Goal: Task Accomplishment & Management: Manage account settings

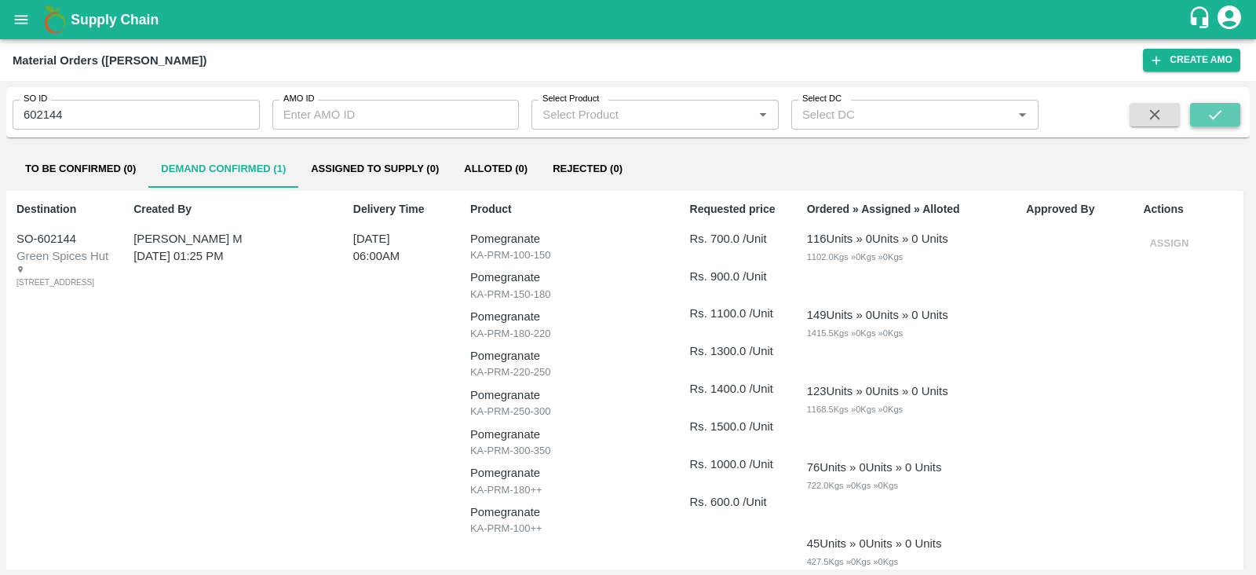
click at [1214, 115] on icon "submit" at bounding box center [1215, 114] width 13 height 9
click at [1170, 243] on button "Assign" at bounding box center [1169, 243] width 52 height 27
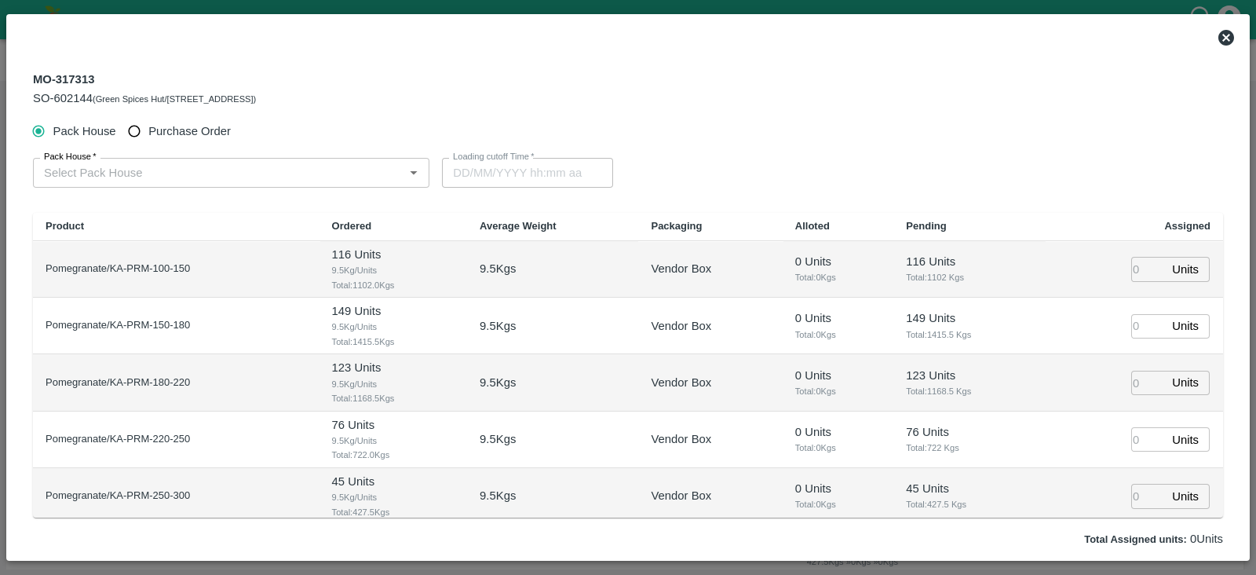
click at [217, 130] on span "Purchase Order" at bounding box center [189, 130] width 82 height 17
click at [149, 130] on input "Purchase Order" at bounding box center [134, 131] width 29 height 29
radio input "true"
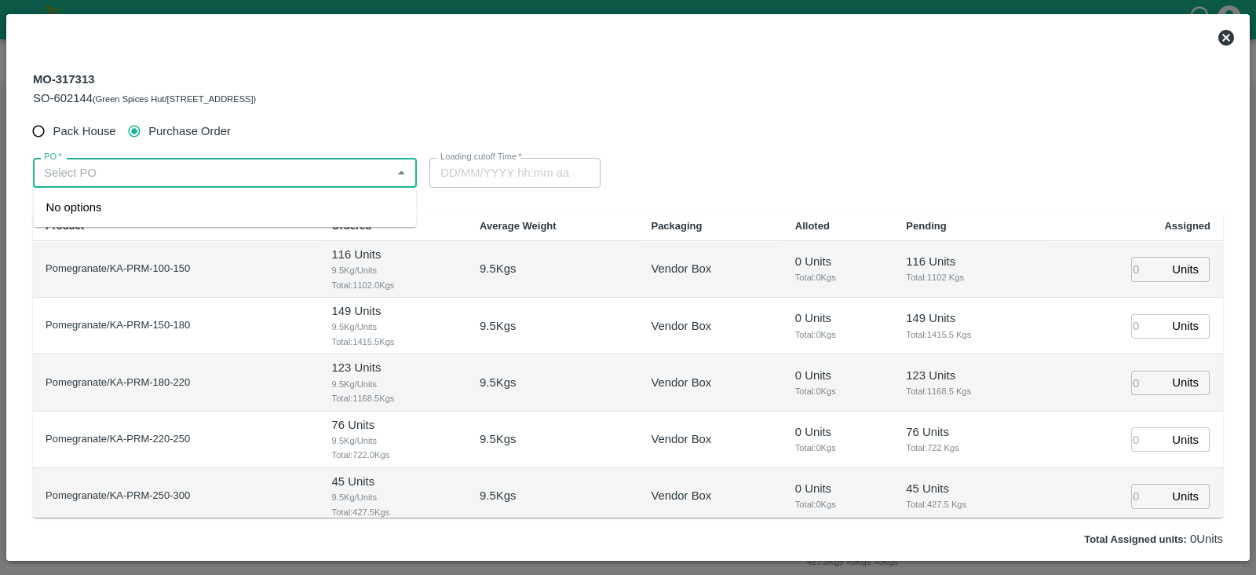
click at [169, 162] on input "PO   *" at bounding box center [212, 172] width 349 height 20
click at [192, 205] on div "PO-168683(S Narasimhamurthy-9945608836)" at bounding box center [167, 207] width 243 height 17
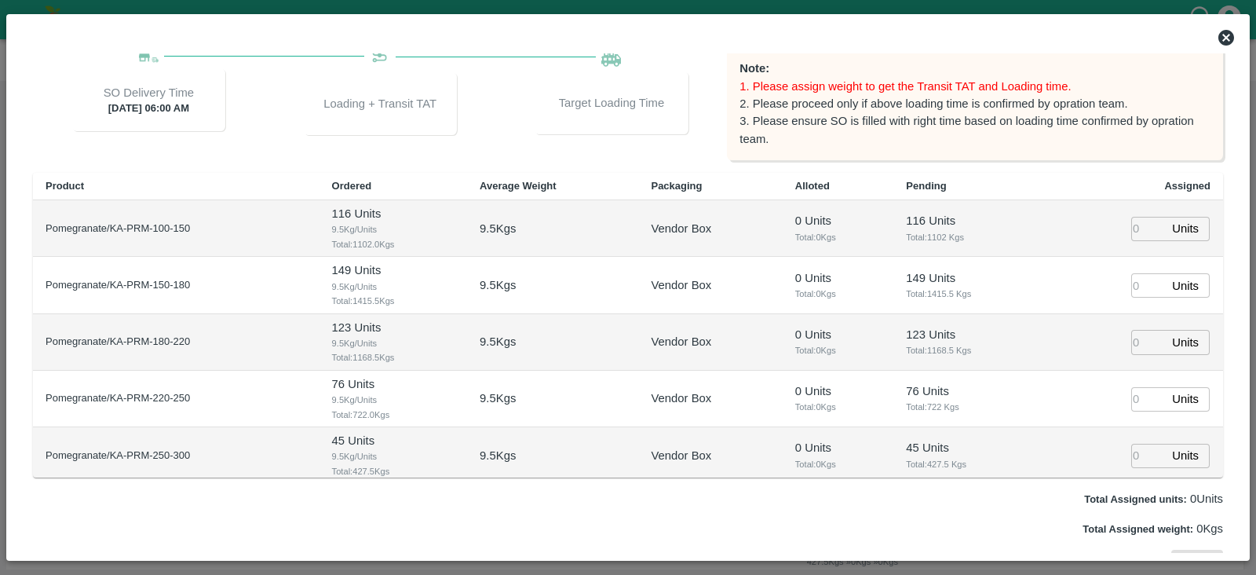
scroll to position [112, 0]
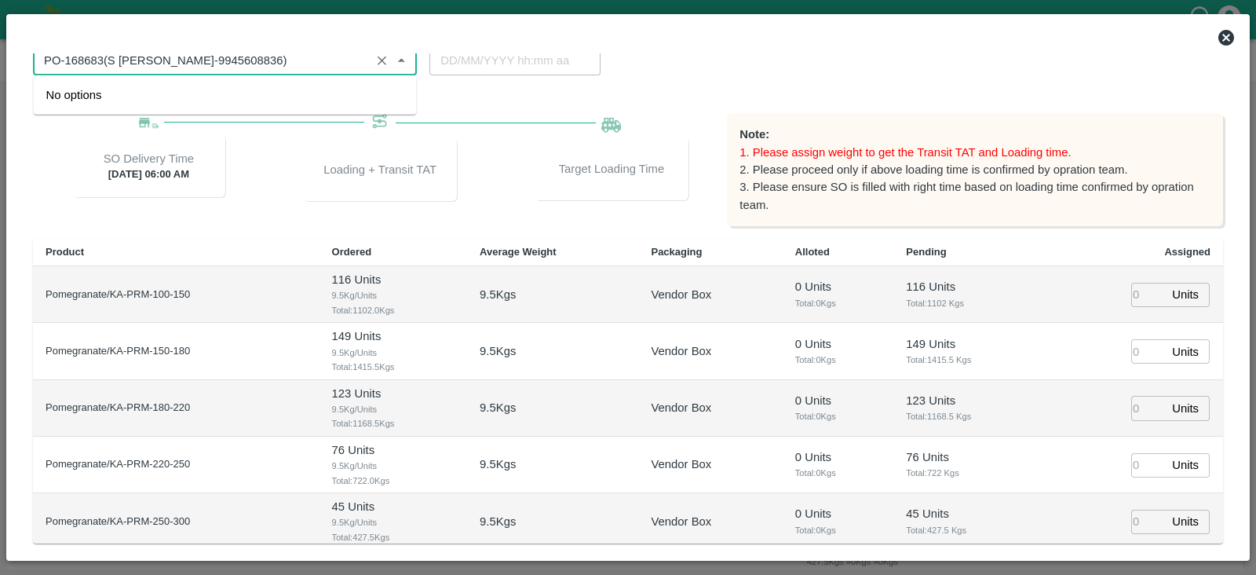
type input "PO-168683(S Narasimhamurthy-9945608836)"
click at [644, 177] on p "Target Loading Time" at bounding box center [612, 168] width 106 height 17
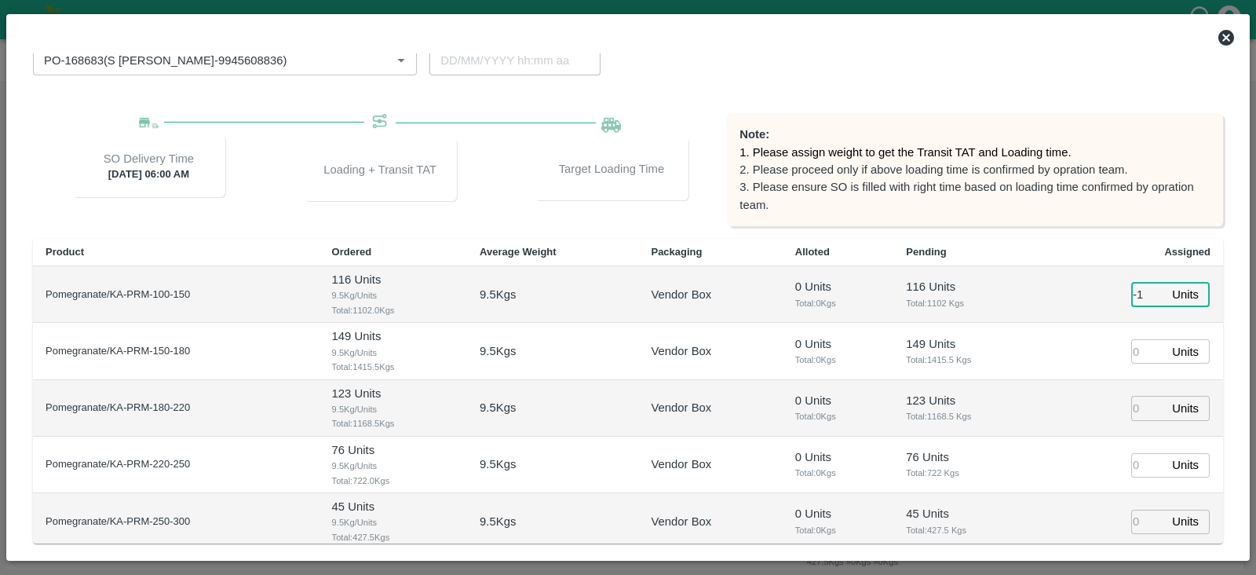
click at [1157, 300] on input "-1" at bounding box center [1148, 295] width 35 height 24
click at [1142, 288] on input "0" at bounding box center [1148, 295] width 35 height 24
type input "0116"
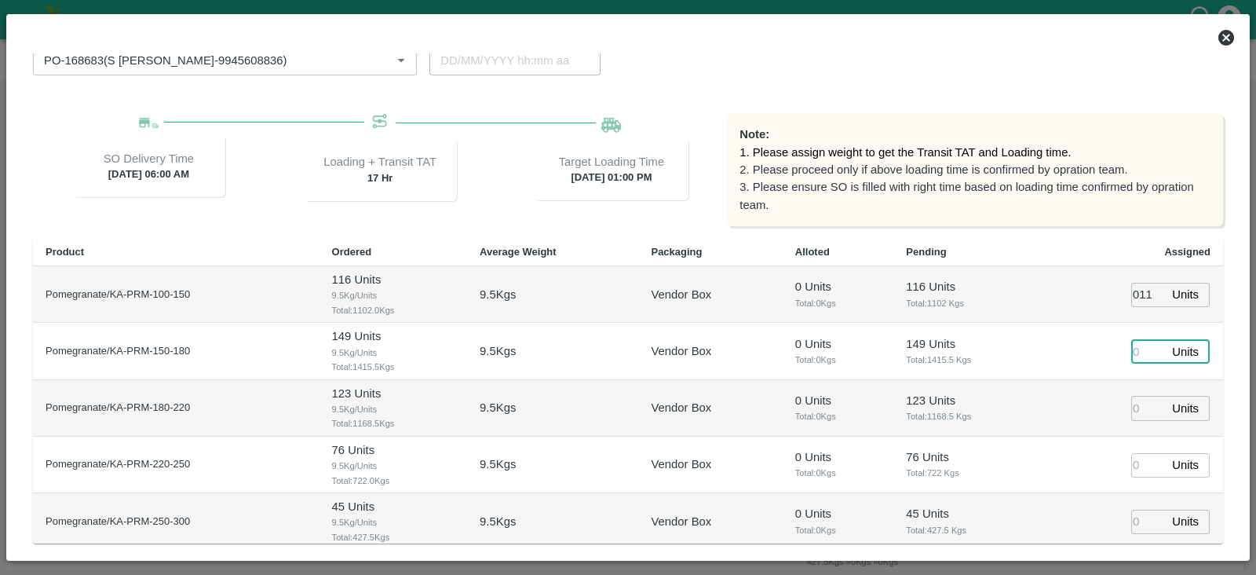
type input "14/08/2025 01:00 PM"
type input "149"
type input "14/08/2025 12:00 PM"
type input "149"
type input "123"
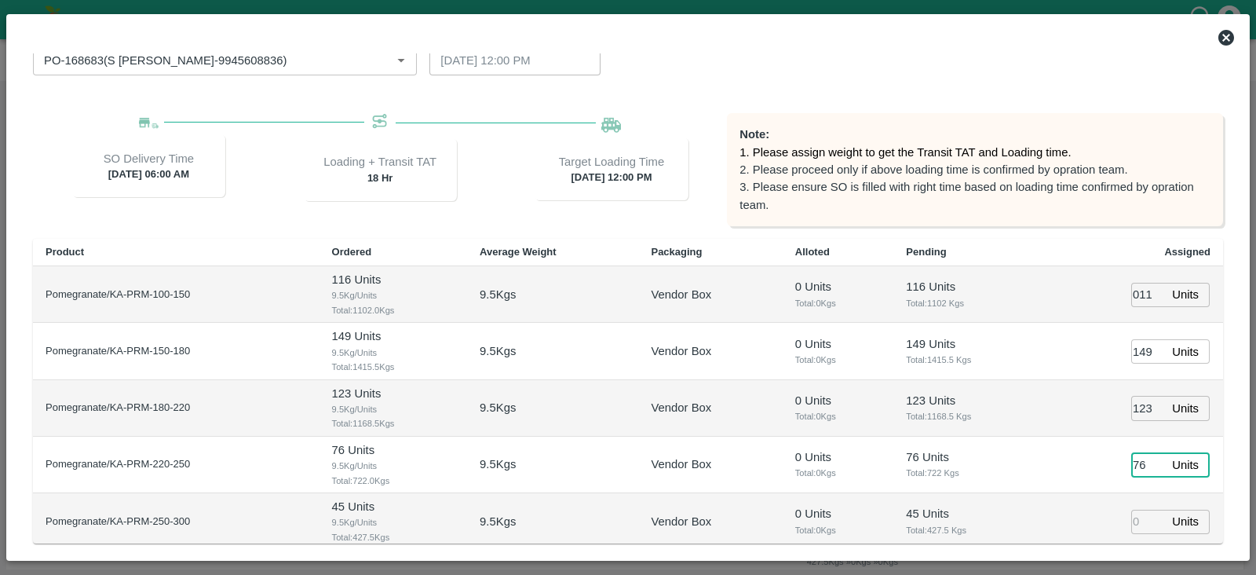
type input "76"
type input "14/08/2025 11:00 AM"
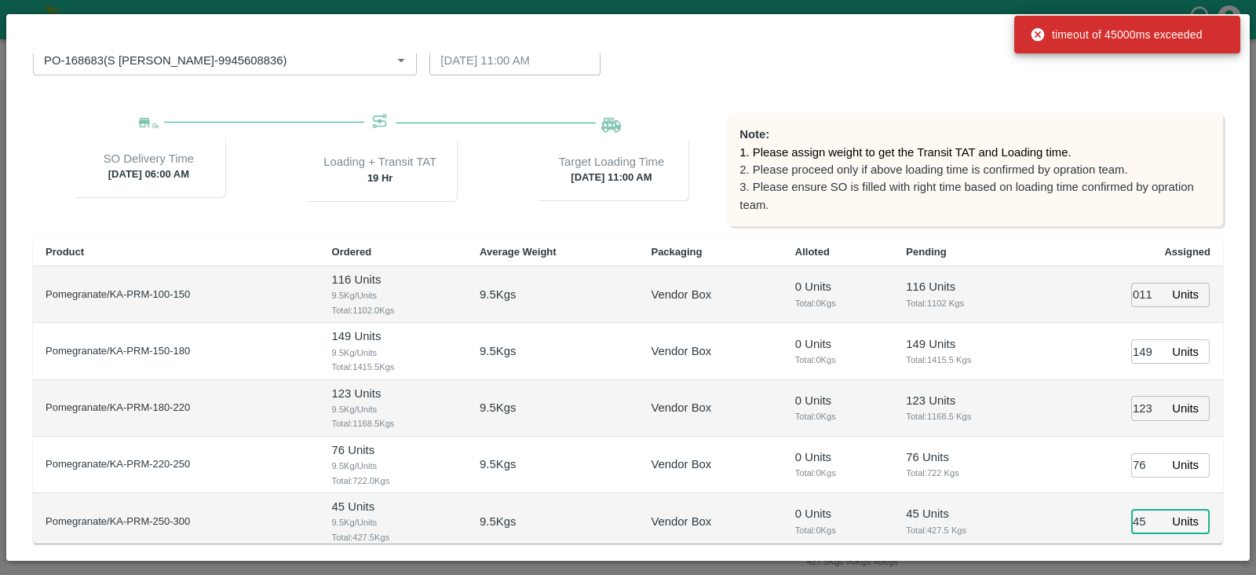
type input "45"
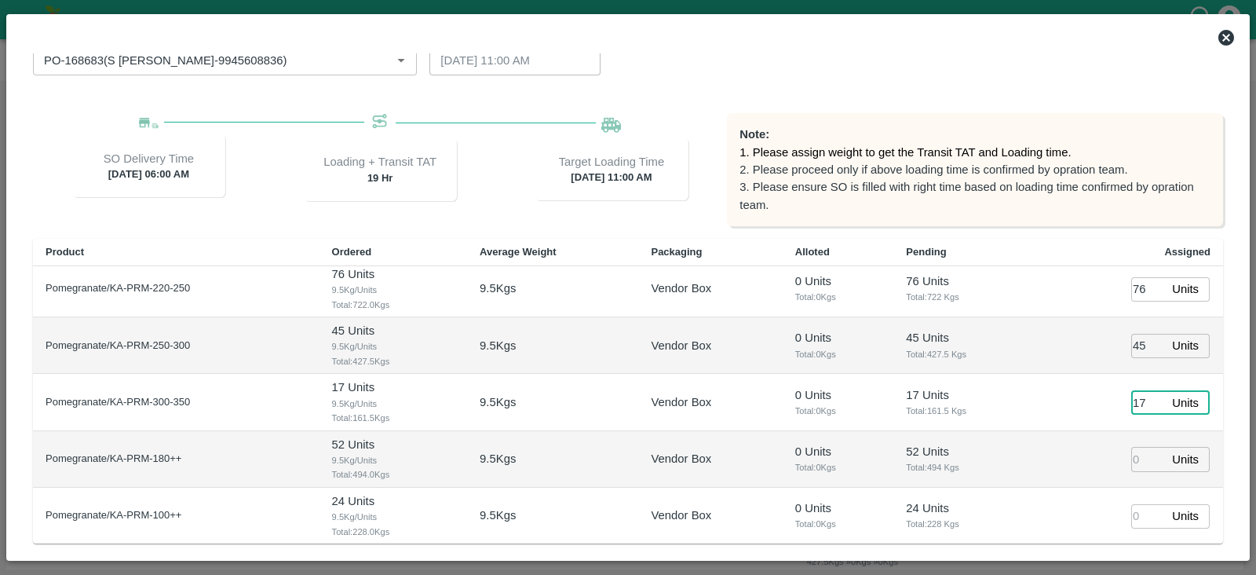
type input "17"
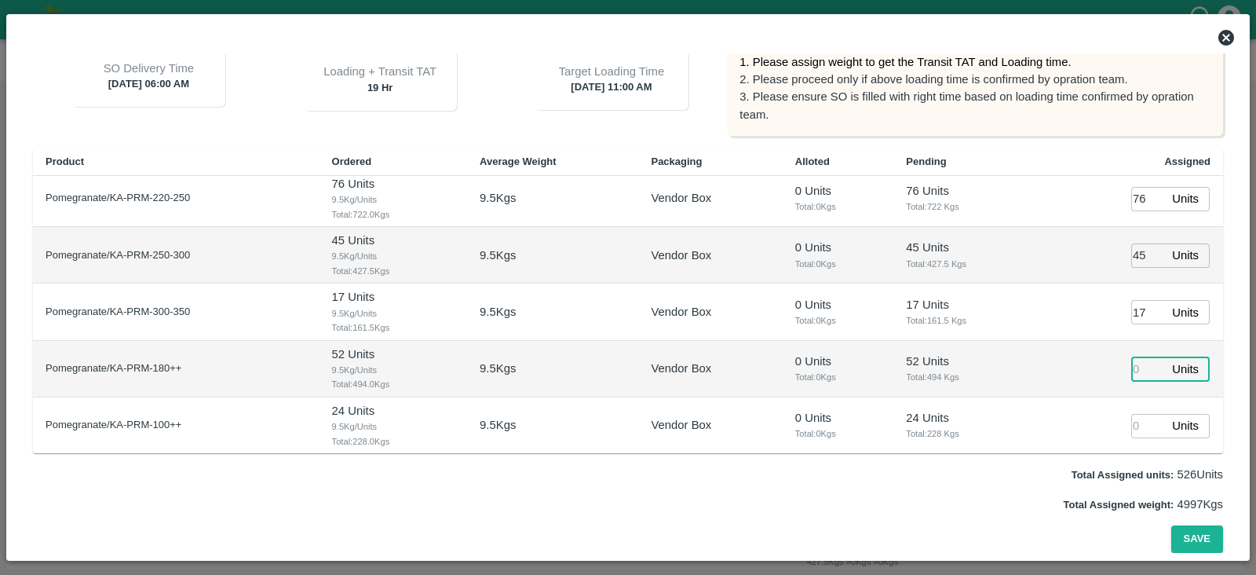
click at [1131, 362] on input "number" at bounding box center [1148, 368] width 35 height 24
type input "52"
type input "24"
click at [1189, 533] on button "Save" at bounding box center [1197, 538] width 52 height 27
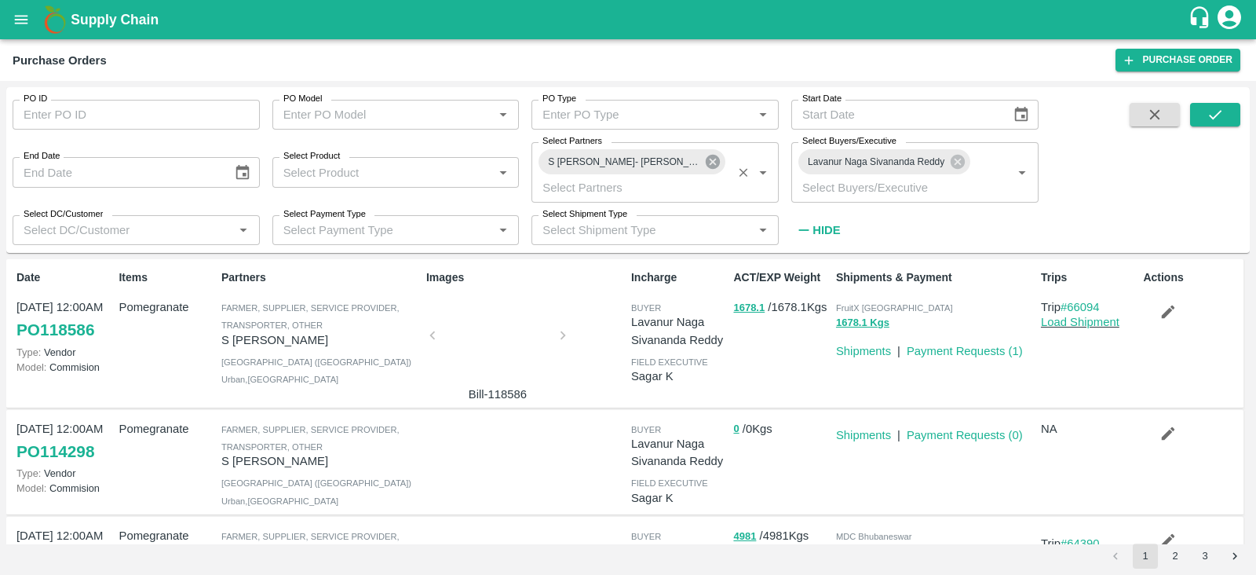
click at [712, 169] on icon at bounding box center [713, 162] width 14 height 14
click at [1213, 108] on icon "submit" at bounding box center [1214, 114] width 17 height 17
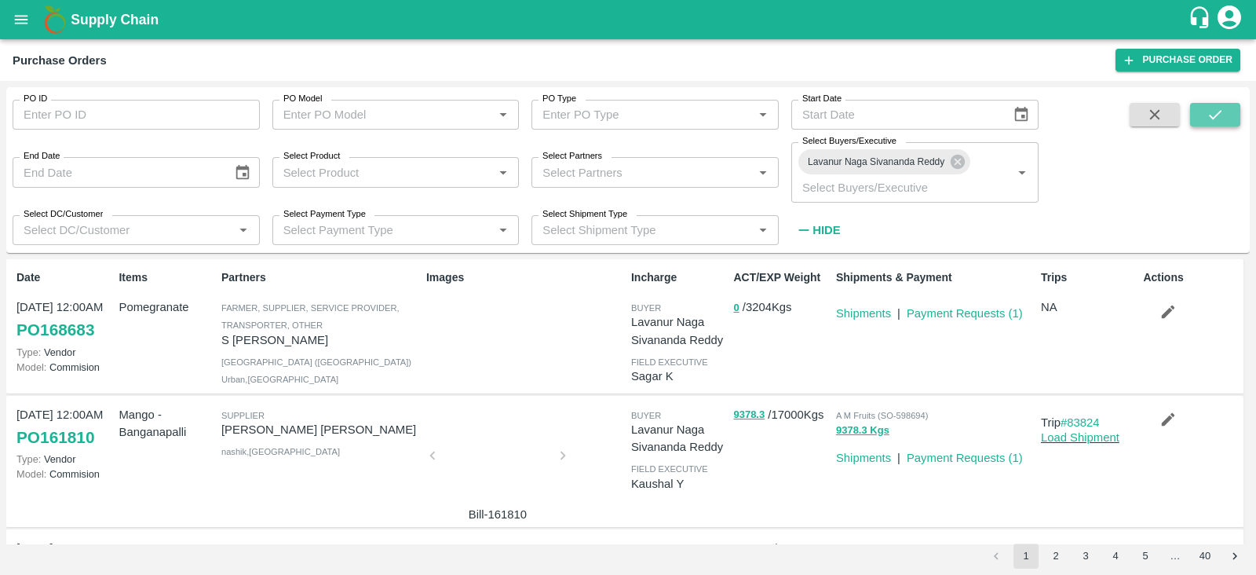
click at [1213, 116] on icon "submit" at bounding box center [1214, 114] width 17 height 17
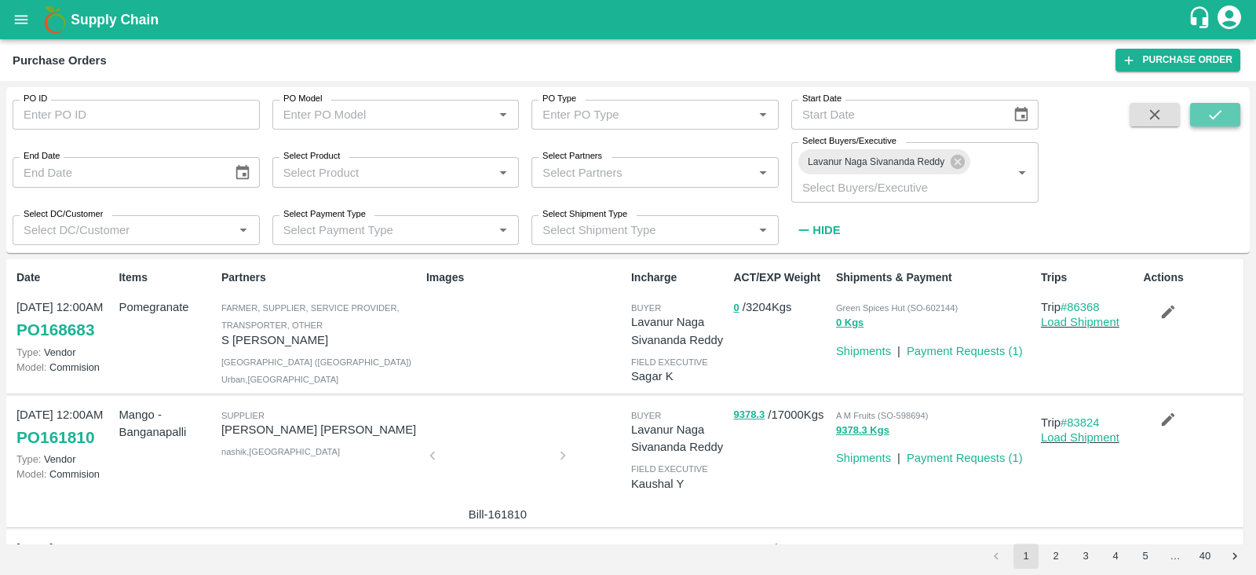
click at [1209, 108] on icon "submit" at bounding box center [1214, 114] width 17 height 17
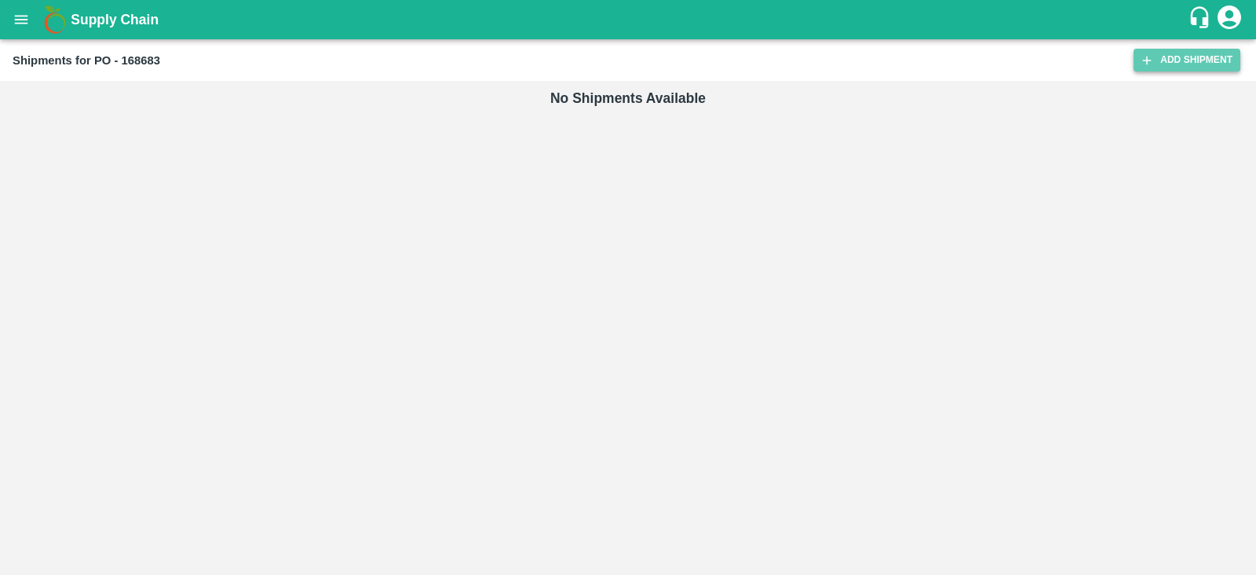
click at [1194, 62] on link "Add Shipment" at bounding box center [1186, 60] width 107 height 23
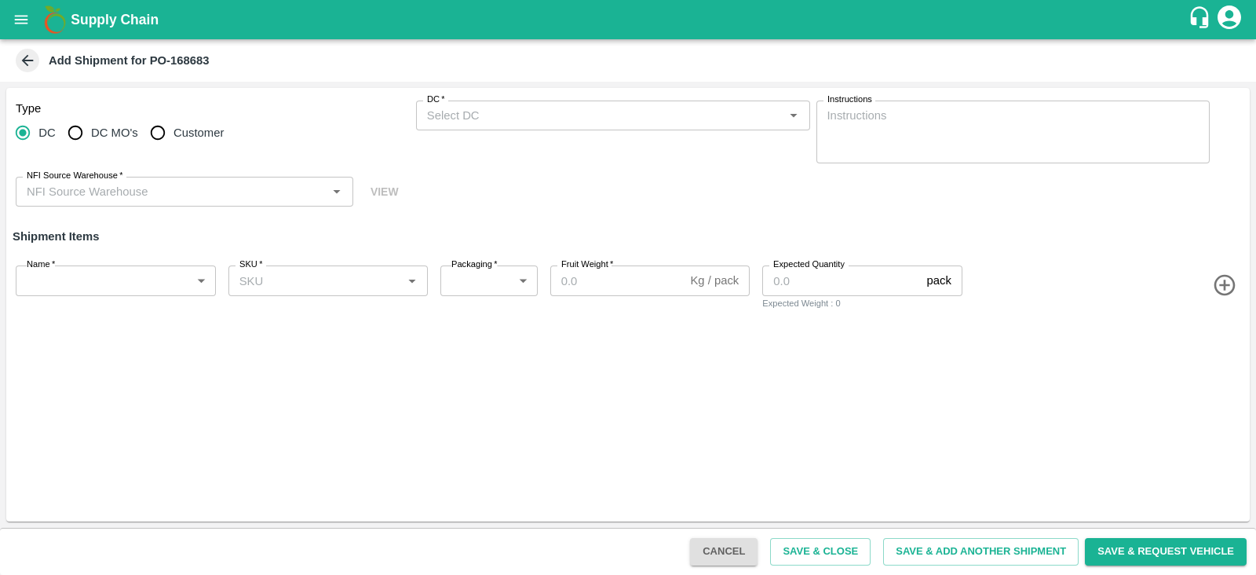
click at [106, 138] on span "DC MO's" at bounding box center [114, 132] width 47 height 17
click at [91, 138] on input "DC MO's" at bounding box center [75, 132] width 31 height 31
radio input "true"
click at [189, 132] on span "Customer" at bounding box center [198, 132] width 50 height 17
click at [173, 132] on input "Customer" at bounding box center [157, 132] width 31 height 31
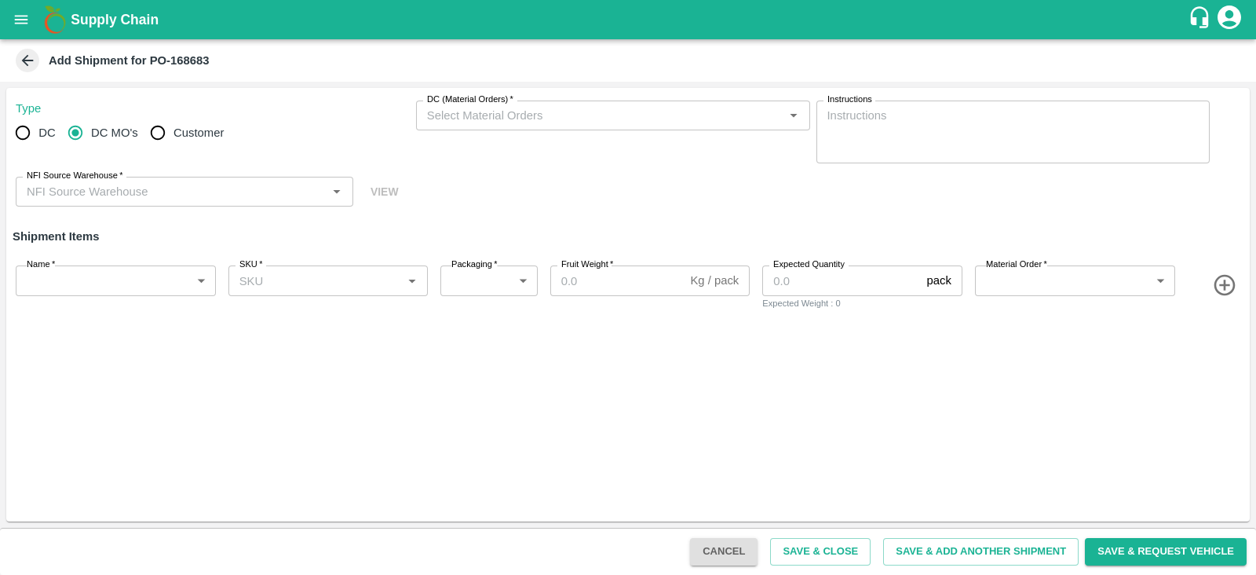
radio input "true"
click at [488, 117] on input "Customer (Material Orders)   *" at bounding box center [600, 115] width 359 height 20
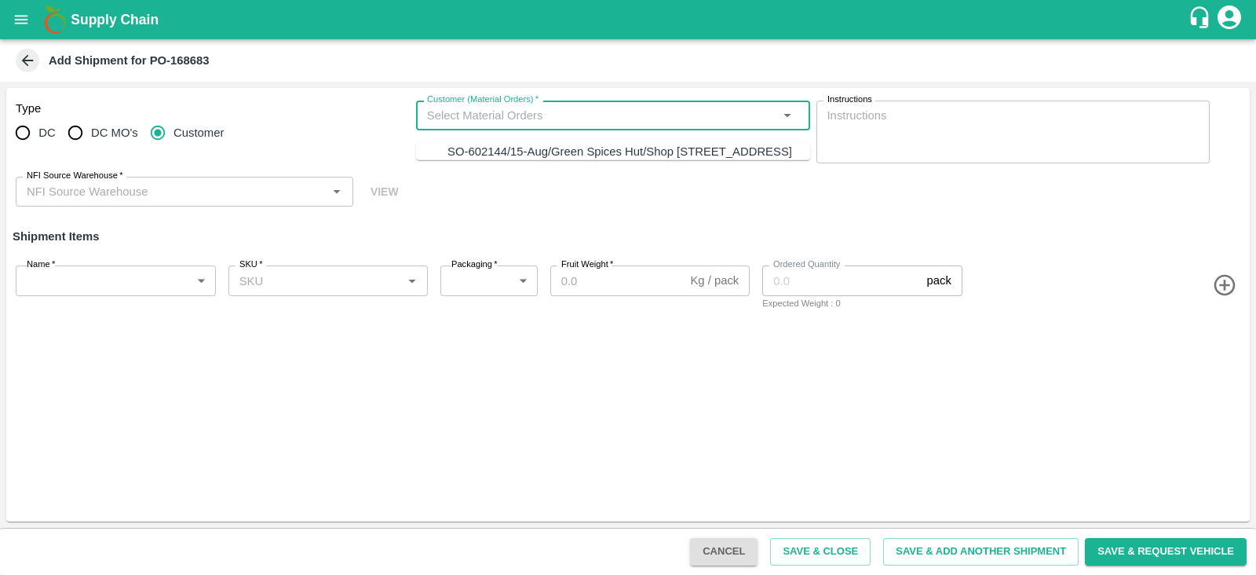
click at [509, 160] on div "SO-602144/15-Aug/Green Spices Hut/Shop no 74, MADURAI MATTUTHAVANI FRUIT MARKET…" at bounding box center [619, 151] width 345 height 17
type input "SO-602144/15-Aug/Green Spices Hut/Shop no 74, MADURAI MATTUTHAVANI FRUIT MARKET…"
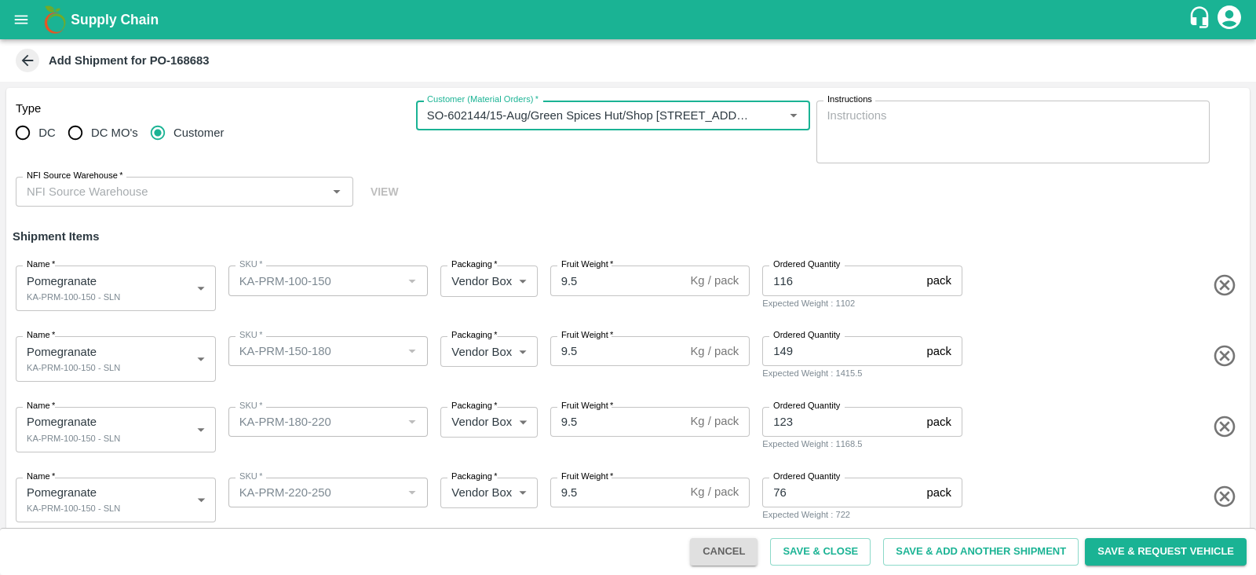
click at [258, 177] on div "NFI Source Warehouse   *" at bounding box center [185, 192] width 338 height 30
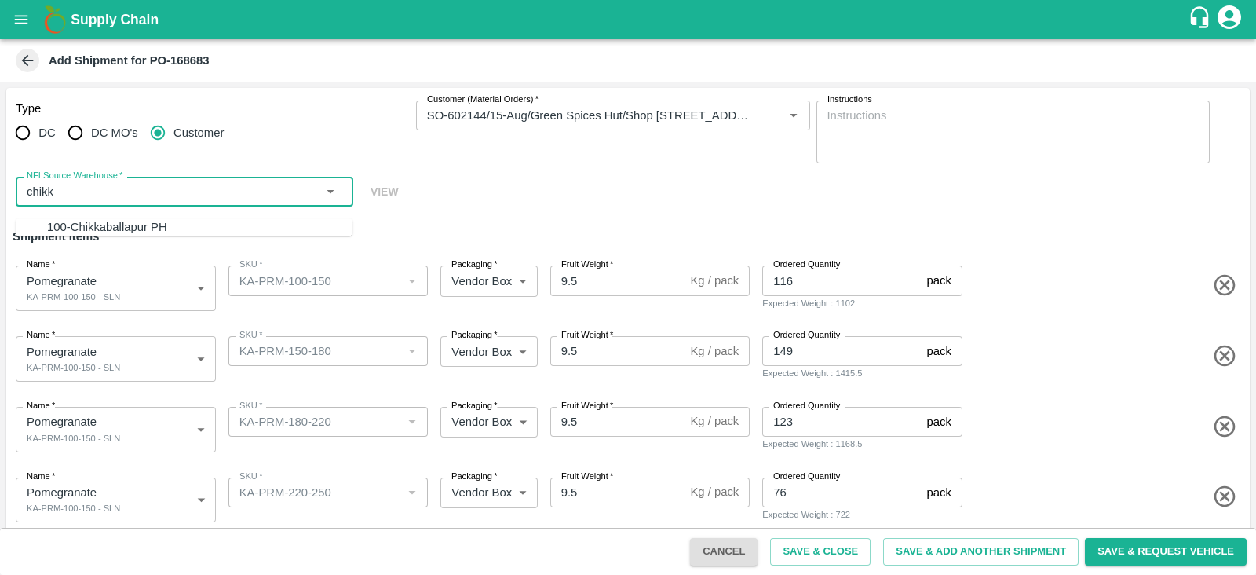
click at [238, 221] on div "100-Chikkaballapur PH" at bounding box center [199, 226] width 305 height 17
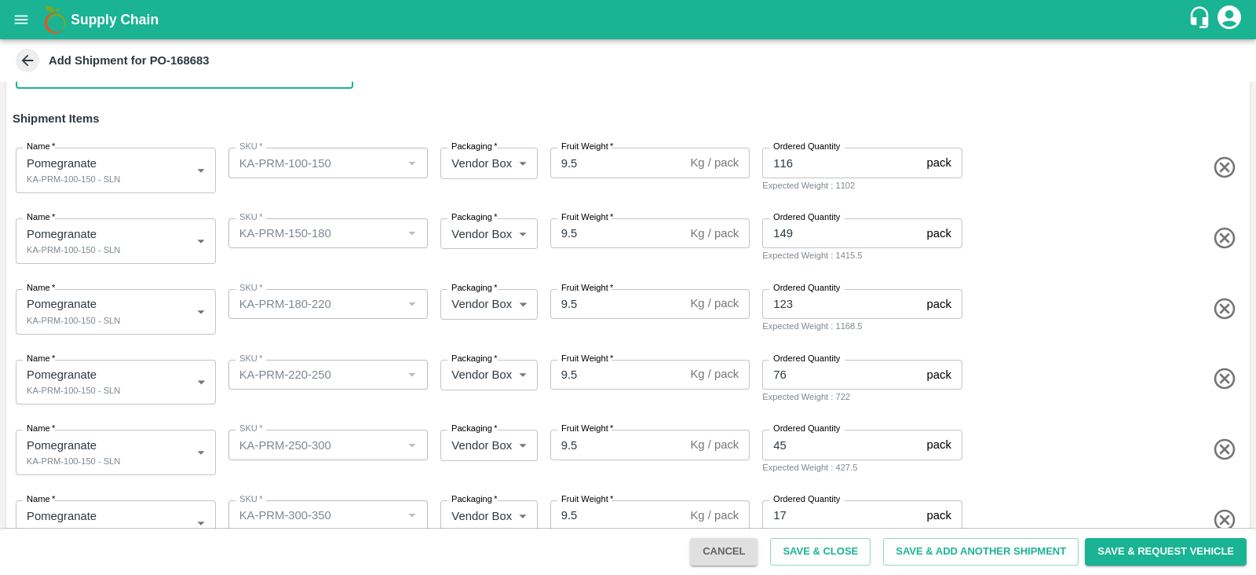
scroll to position [119, 0]
type input "100-Chikkaballapur PH"
click at [593, 166] on input "9.5" at bounding box center [617, 161] width 134 height 30
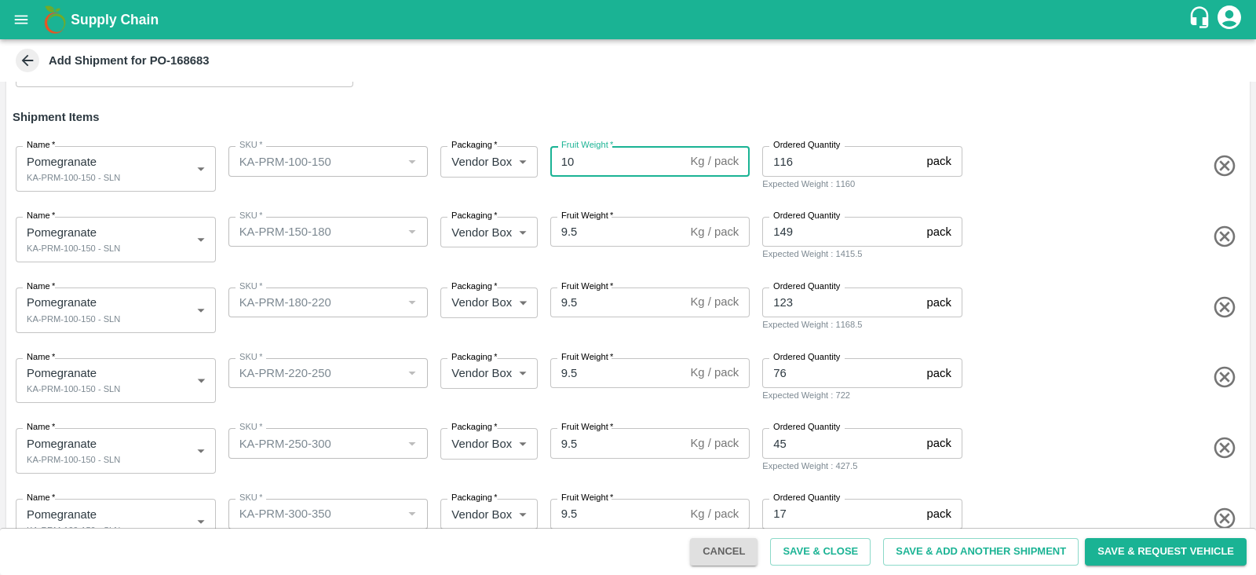
type input "10"
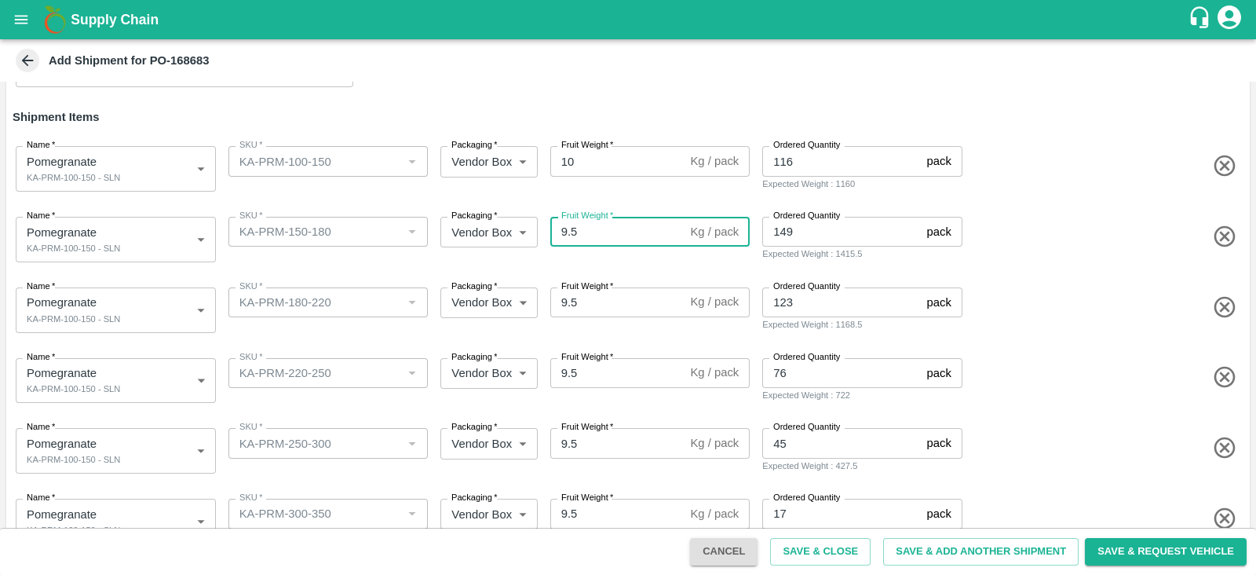
click at [565, 238] on input "9.5" at bounding box center [617, 232] width 134 height 30
type input "10"
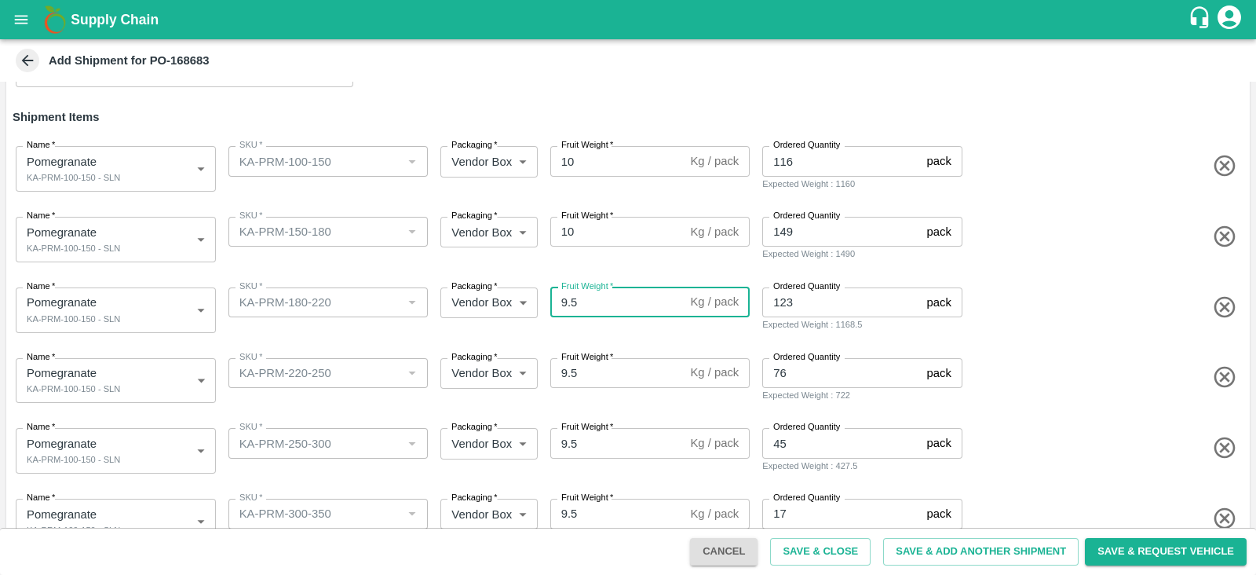
click at [575, 301] on input "9.5" at bounding box center [617, 302] width 134 height 30
type input "9"
type input "10"
click at [570, 373] on input "9.5" at bounding box center [617, 373] width 134 height 30
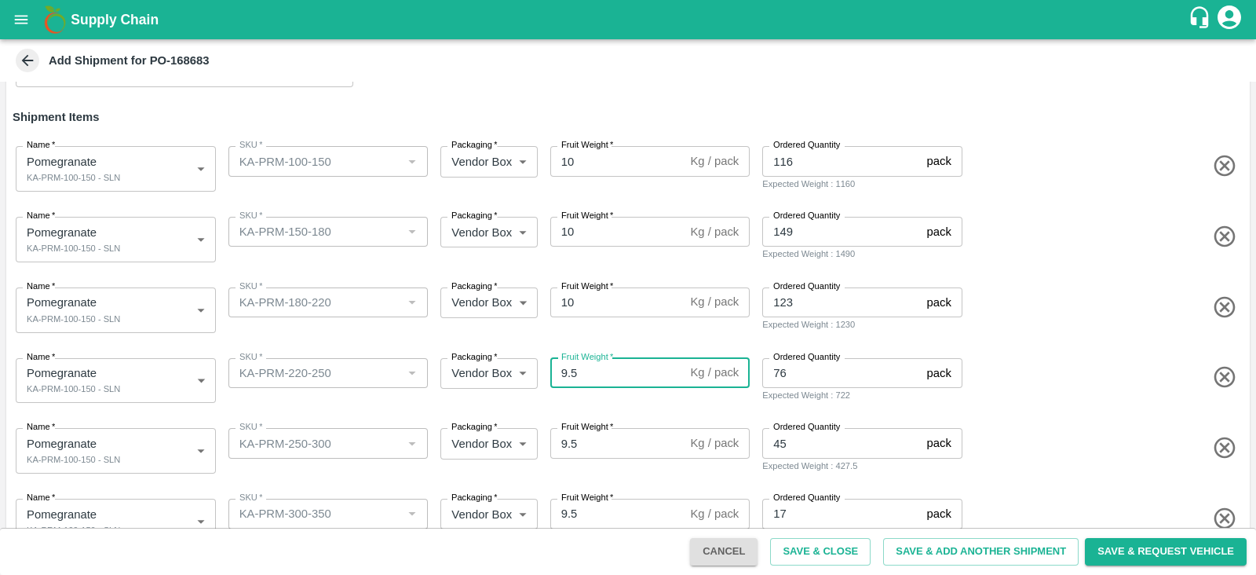
click at [570, 373] on input "9.5" at bounding box center [617, 373] width 134 height 30
type input "10"
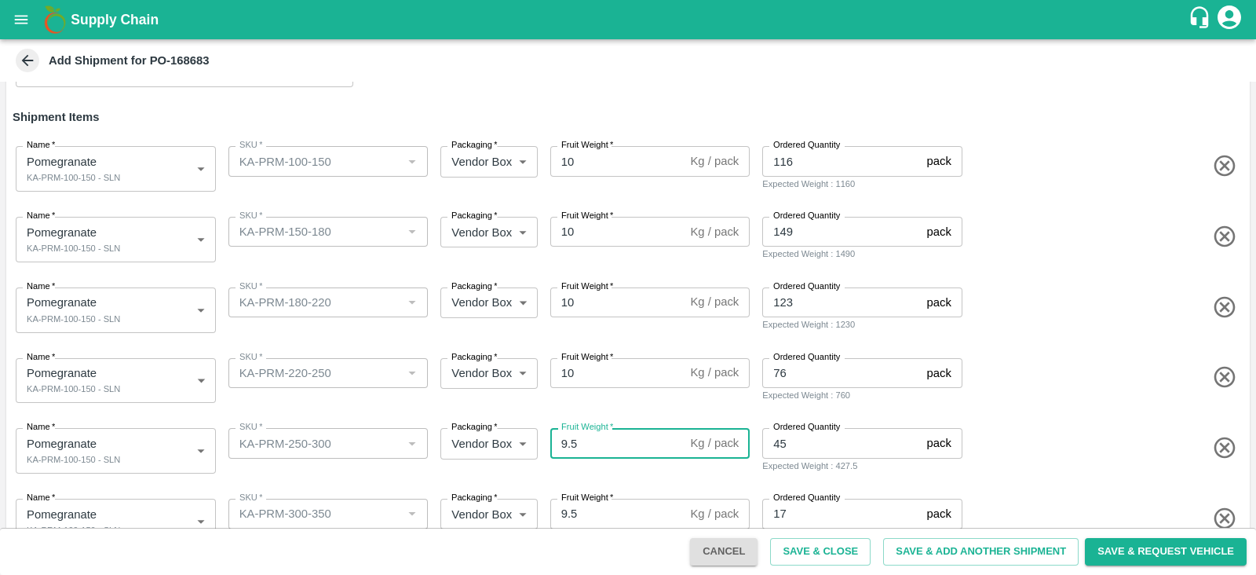
click at [566, 440] on input "9.5" at bounding box center [617, 443] width 134 height 30
type input "10"
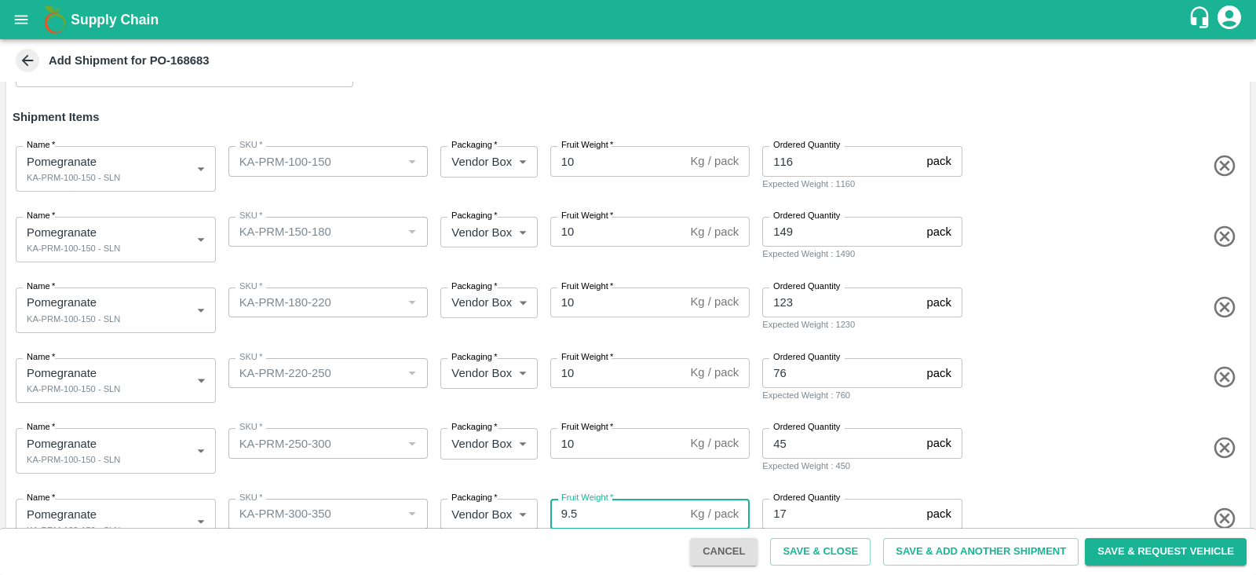
click at [573, 512] on input "9.5" at bounding box center [617, 513] width 134 height 30
type input "9"
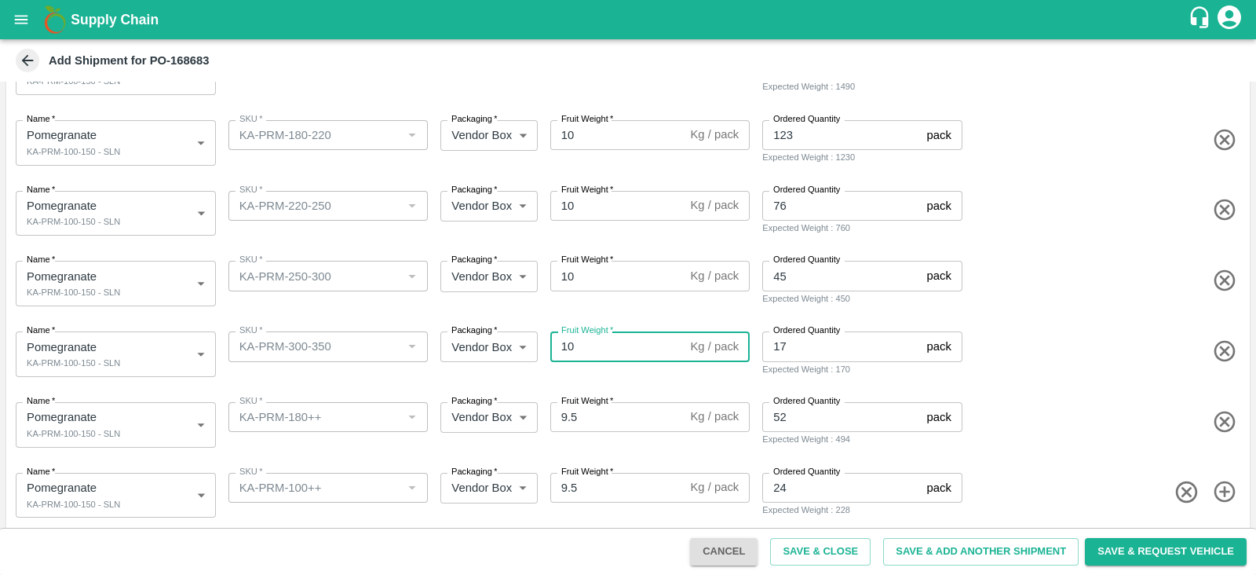
scroll to position [294, 0]
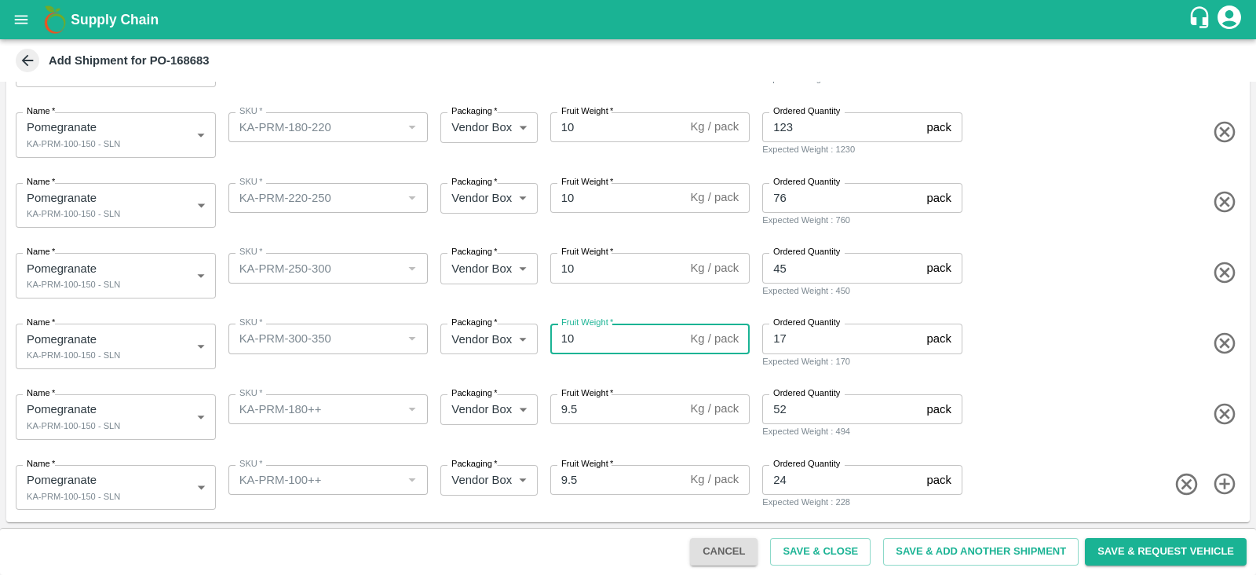
type input "10"
click at [569, 422] on input "9.5" at bounding box center [617, 409] width 134 height 30
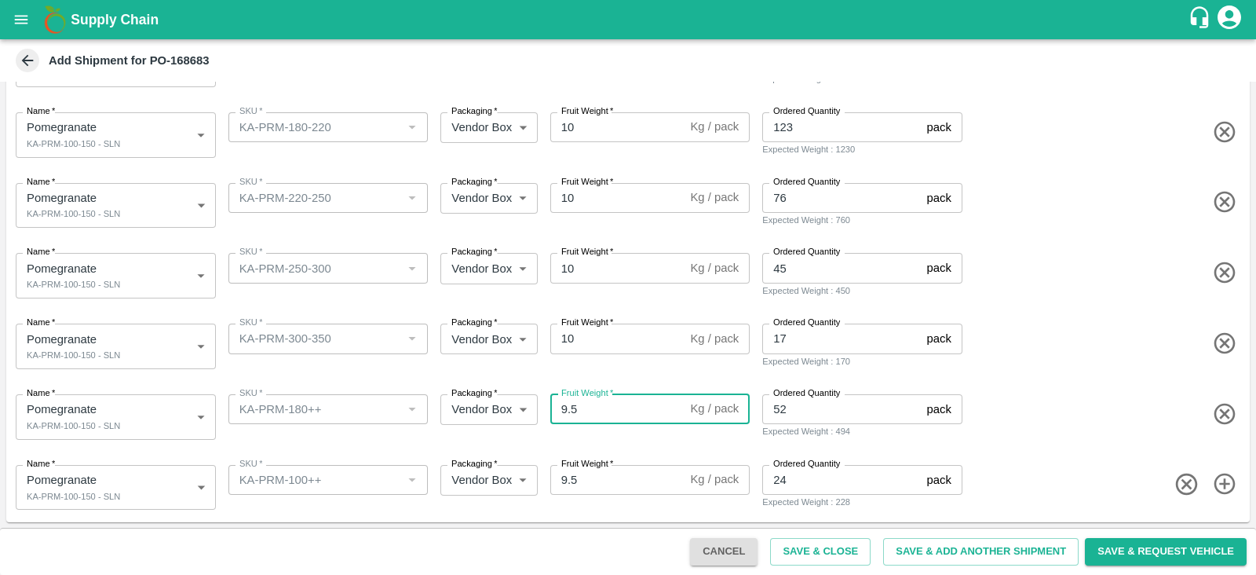
click at [569, 422] on input "9.5" at bounding box center [617, 409] width 134 height 30
type input "10"
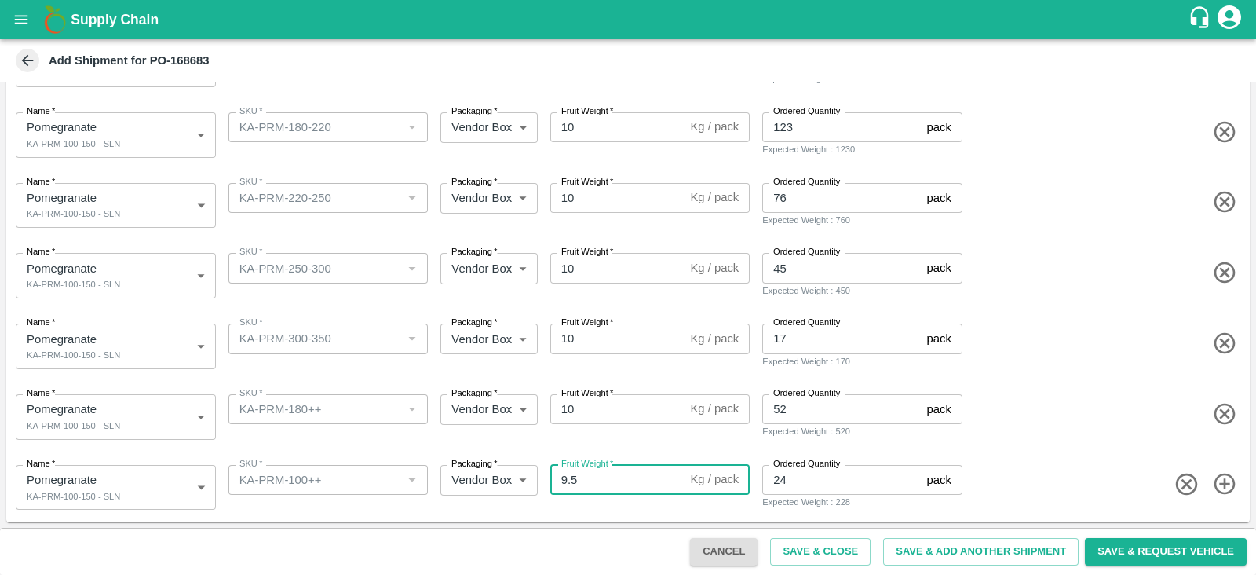
click at [571, 480] on input "9.5" at bounding box center [617, 480] width 134 height 30
type input "10"
click at [965, 431] on div "Name   * Pomegranate KA-PRM-100-150 - SLN 1901044 Name SKU   * SKU   * Packagin…" at bounding box center [625, 413] width 1250 height 77
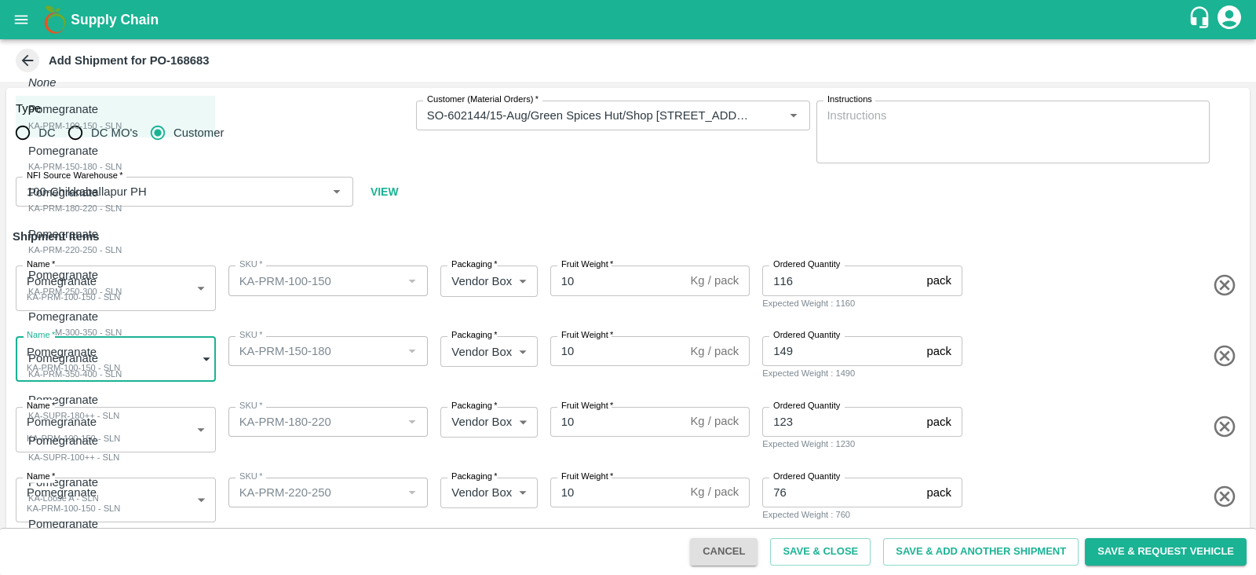
click at [148, 362] on body "Supply Chain Add Shipment for PO-168683 Type DC DC MO's Customer Customer (Mate…" at bounding box center [628, 287] width 1256 height 575
click at [112, 153] on div "Pomegranate KA-PRM-150-180 - SLN" at bounding box center [74, 158] width 93 height 32
type input "1901045"
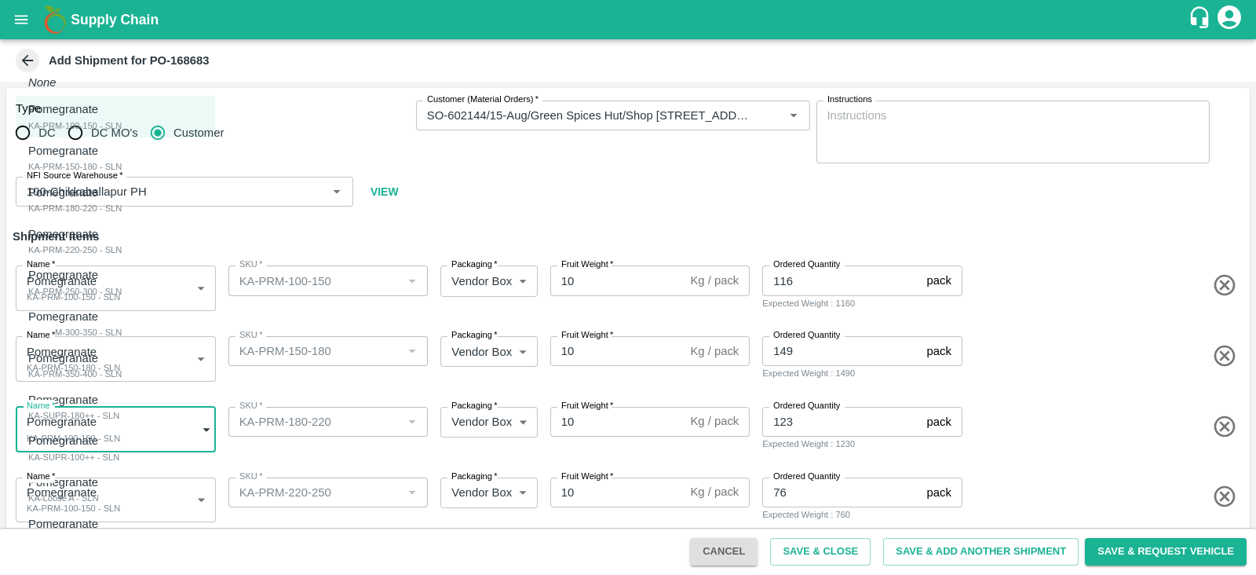
click at [100, 449] on body "Supply Chain Add Shipment for PO-168683 Type DC DC MO's Customer Customer (Mate…" at bounding box center [628, 287] width 1256 height 575
click at [86, 193] on p "Pomegranate" at bounding box center [71, 192] width 86 height 17
type input "1901046"
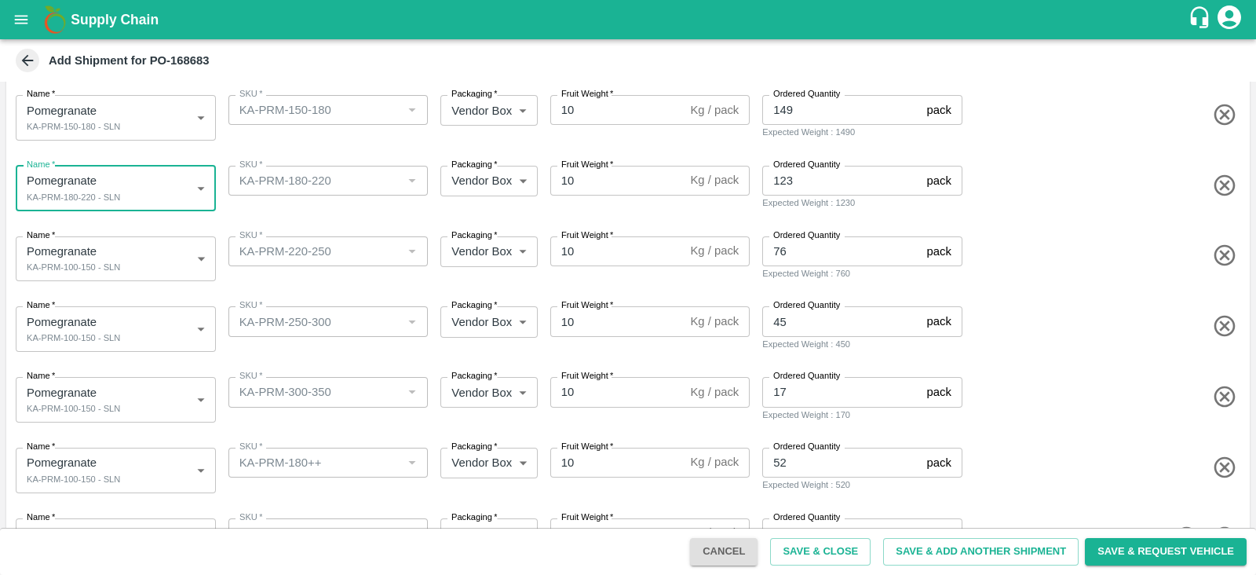
scroll to position [245, 0]
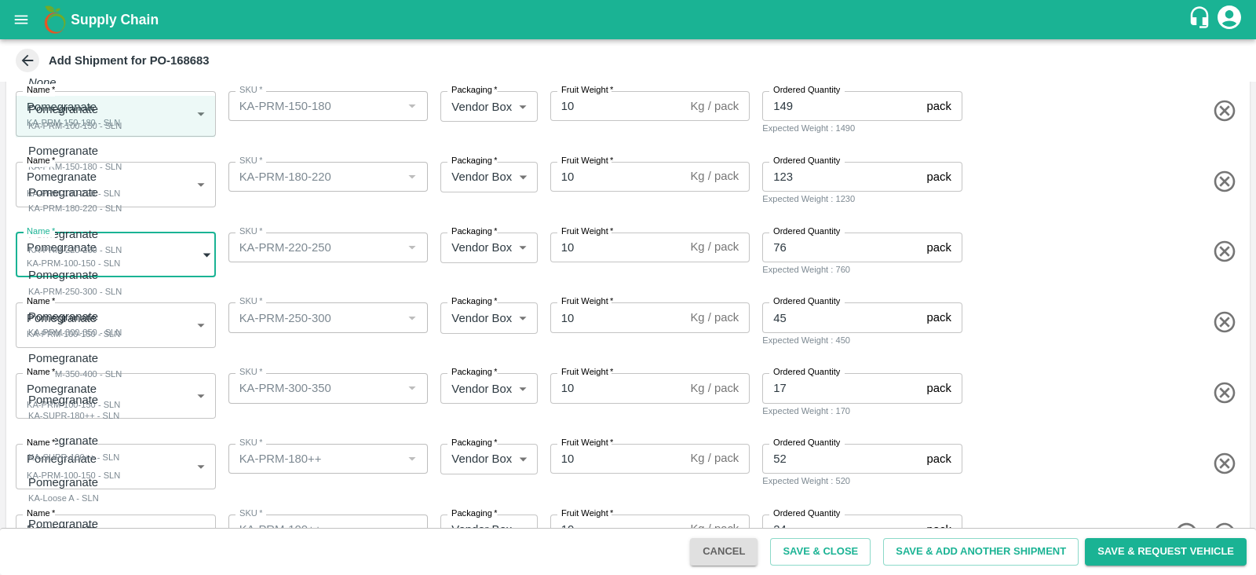
click at [155, 270] on body "Supply Chain Add Shipment for PO-168683 Type DC DC MO's Customer Customer (Mate…" at bounding box center [628, 287] width 1256 height 575
click at [119, 233] on div "Pomegranate KA-PRM-220-250 - SLN" at bounding box center [74, 241] width 93 height 32
type input "1901047"
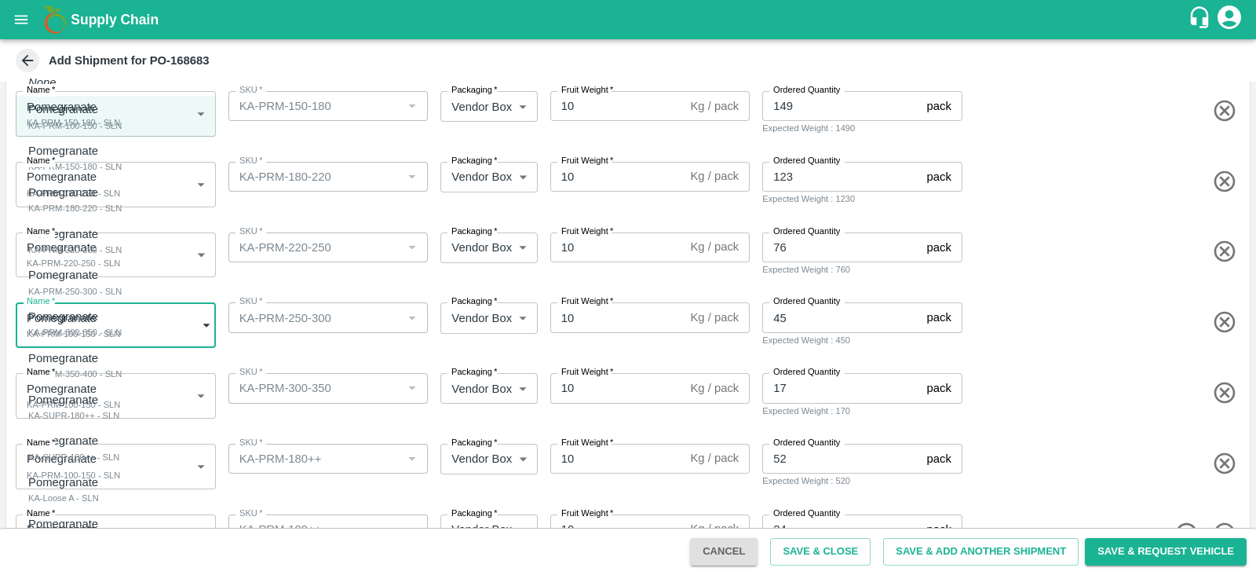
click at [115, 331] on body "Supply Chain Add Shipment for PO-168683 Type DC DC MO's Customer Customer (Mate…" at bounding box center [628, 287] width 1256 height 575
click at [105, 294] on div "KA-PRM-250-300 - SLN" at bounding box center [74, 291] width 93 height 14
type input "1901048"
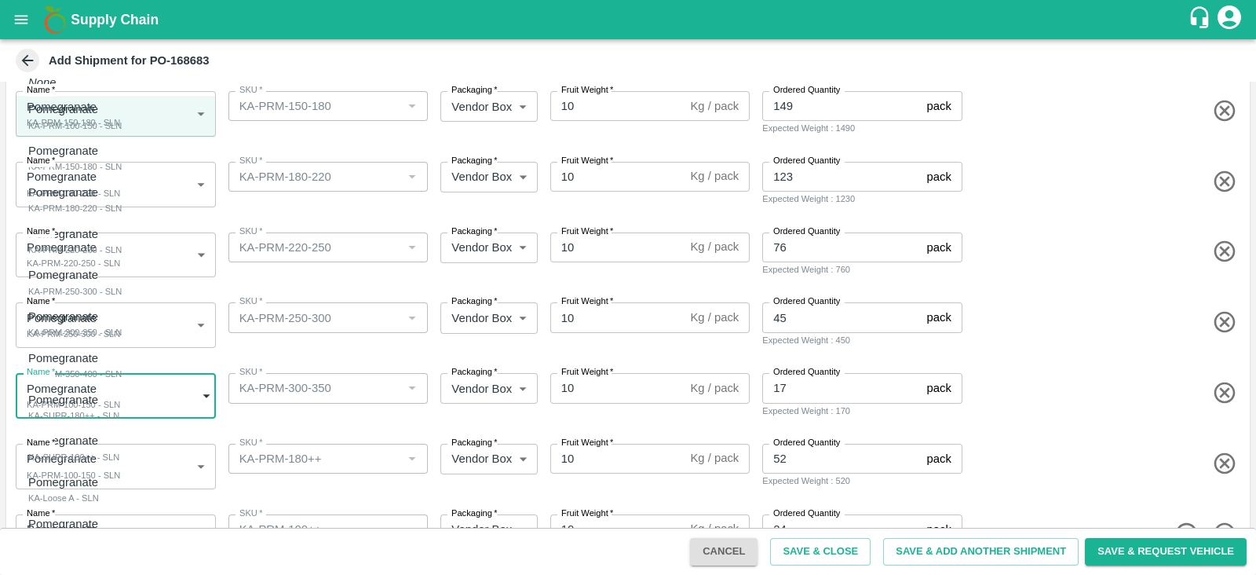
click at [133, 400] on body "Supply Chain Add Shipment for PO-168683 Type DC DC MO's Customer Customer (Mate…" at bounding box center [628, 287] width 1256 height 575
click at [122, 327] on div "Pomegranate KA-PRM-300-350 - SLN" at bounding box center [74, 324] width 93 height 32
type input "1901049"
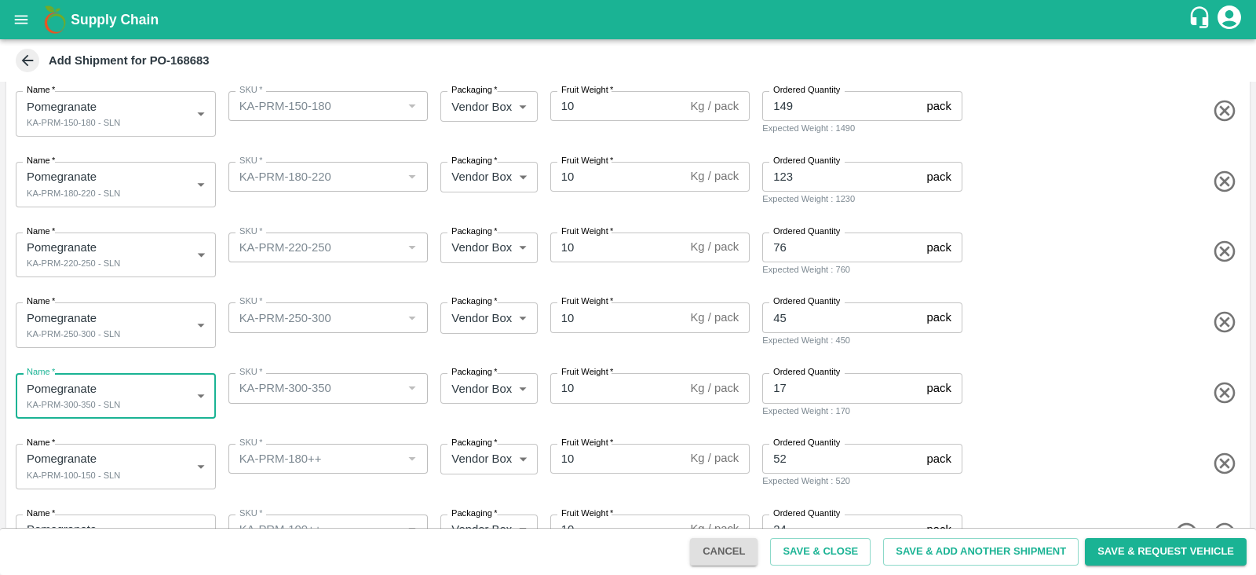
scroll to position [294, 0]
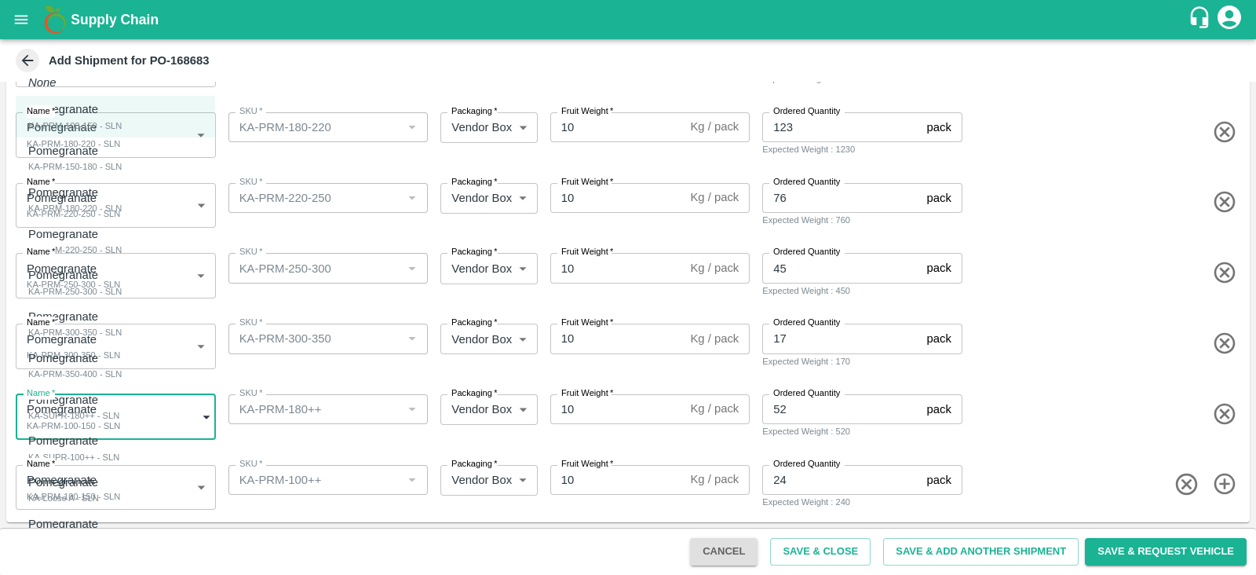
click at [169, 408] on body "Supply Chain Add Shipment for PO-168683 Type DC DC MO's Customer Customer (Mate…" at bounding box center [628, 287] width 1256 height 575
click at [119, 417] on div "Pomegranate KA-SUPR-180++ - SLN" at bounding box center [73, 407] width 91 height 32
type input "1901051"
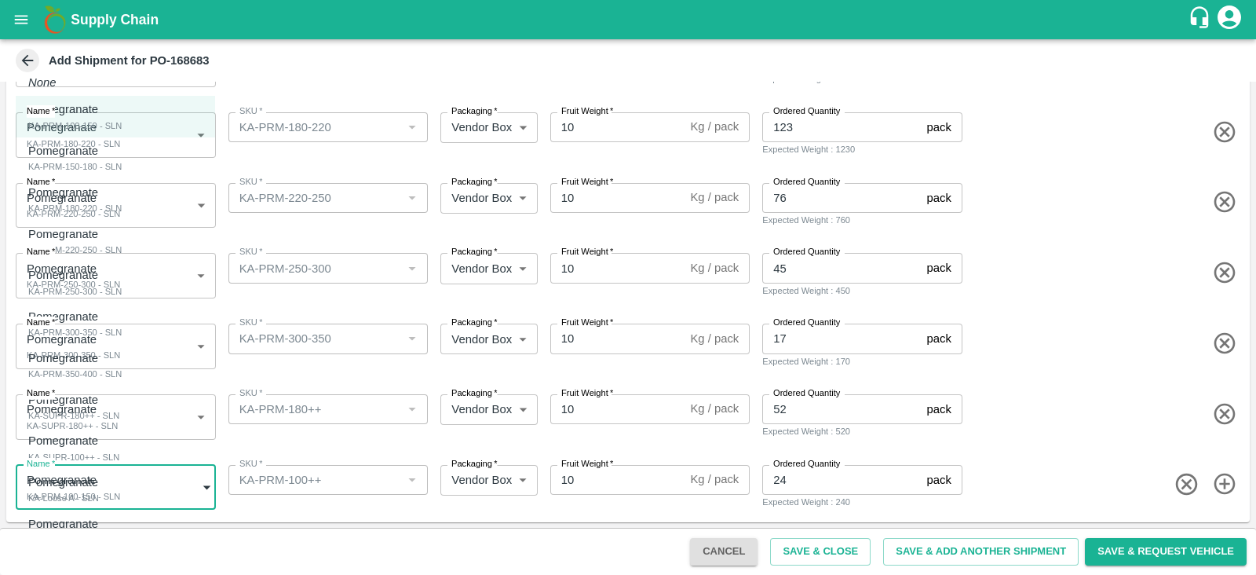
click at [126, 495] on body "Supply Chain Add Shipment for PO-168683 Type DC DC MO's Customer Customer (Mate…" at bounding box center [628, 287] width 1256 height 575
click at [102, 452] on div "KA-SUPR-100++ - SLN" at bounding box center [73, 457] width 91 height 14
type input "1901052"
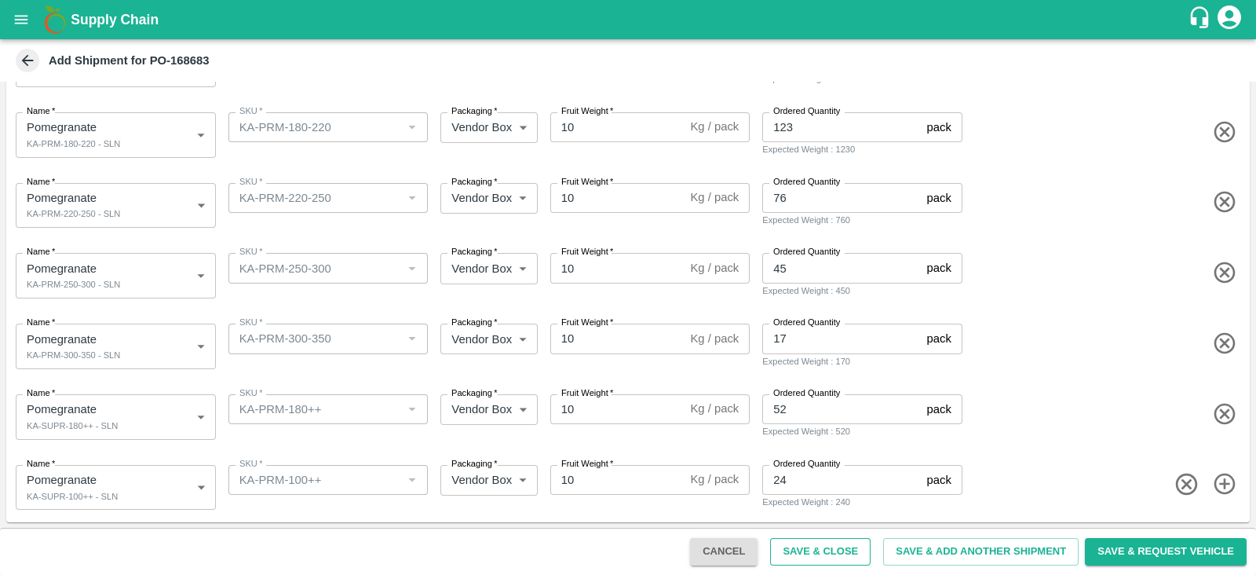
click at [821, 559] on button "Save & Close" at bounding box center [820, 551] width 100 height 27
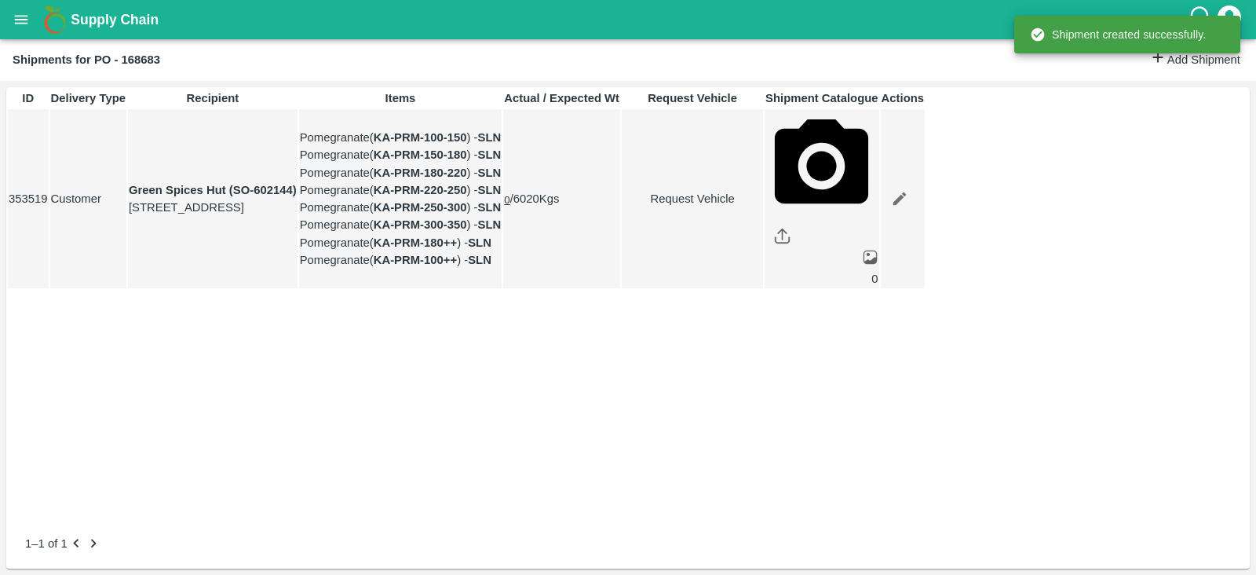
click at [762, 207] on link "Request Vehicle" at bounding box center [692, 198] width 140 height 17
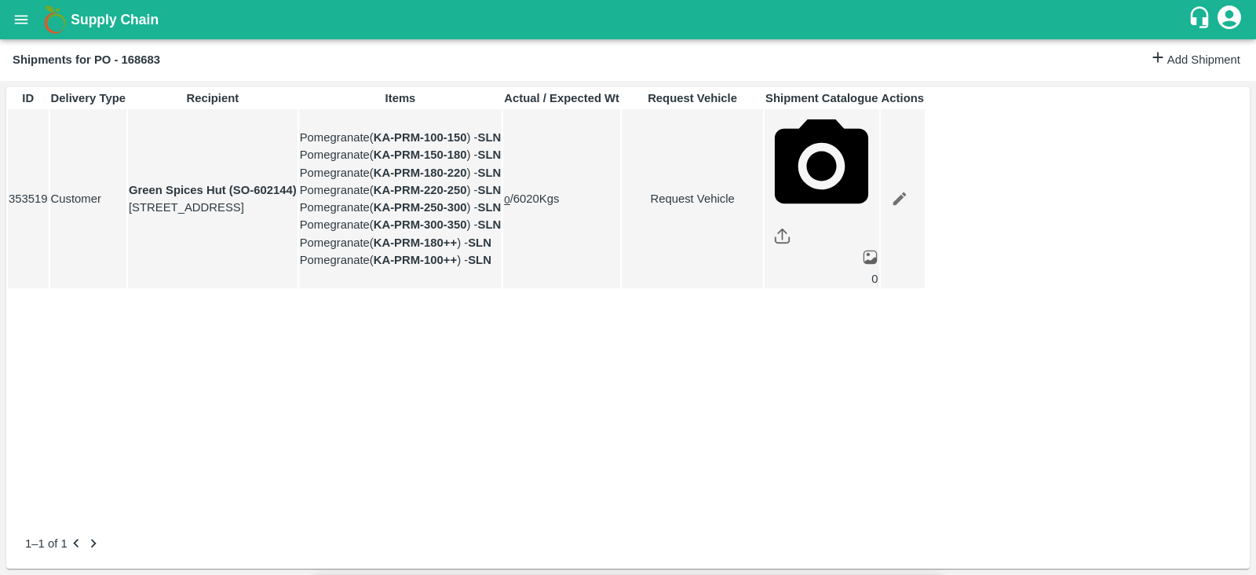
type input "14/08/2025 11:00 AM"
type input "DD/MM/YYYY hh:mm aa"
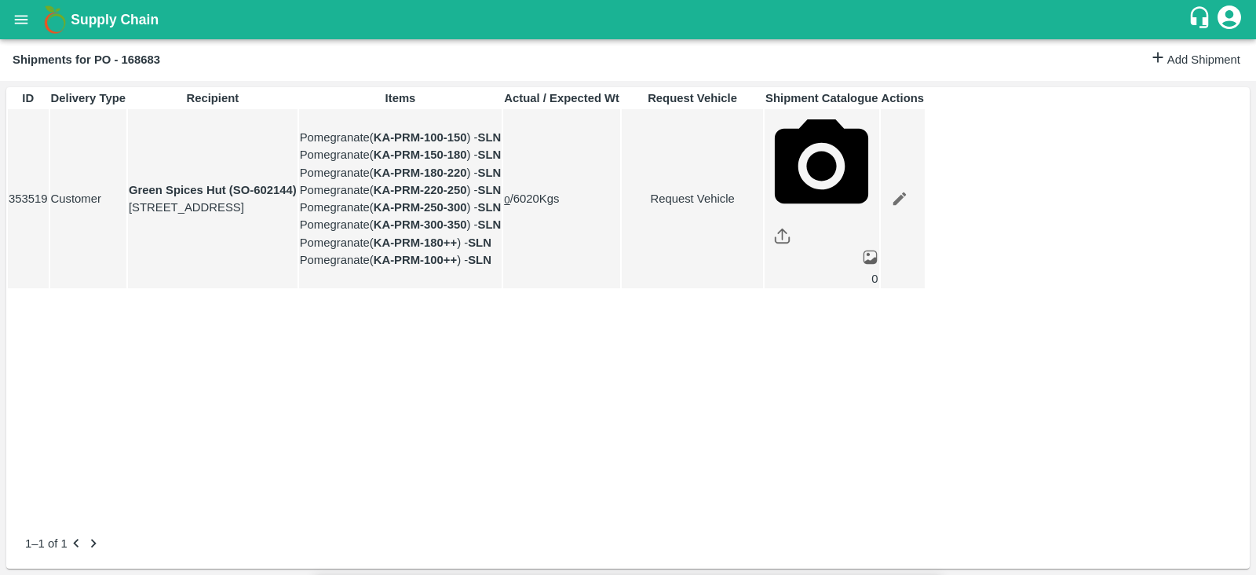
type input "11/08/2025 01:00 PM"
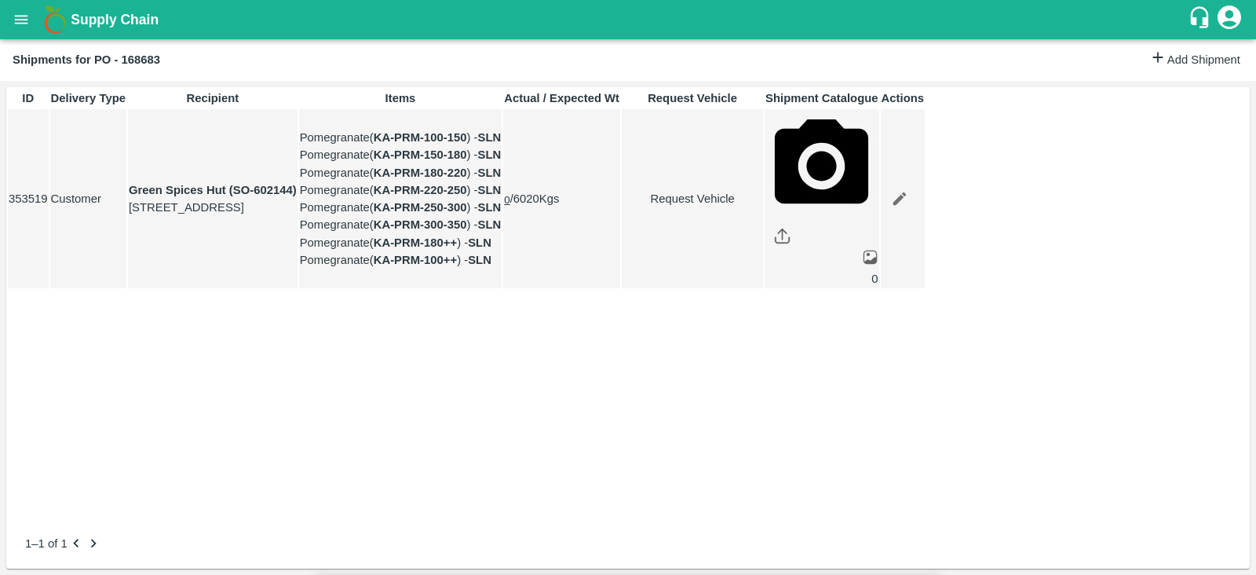
type input "12/08/2025 01:00 PM"
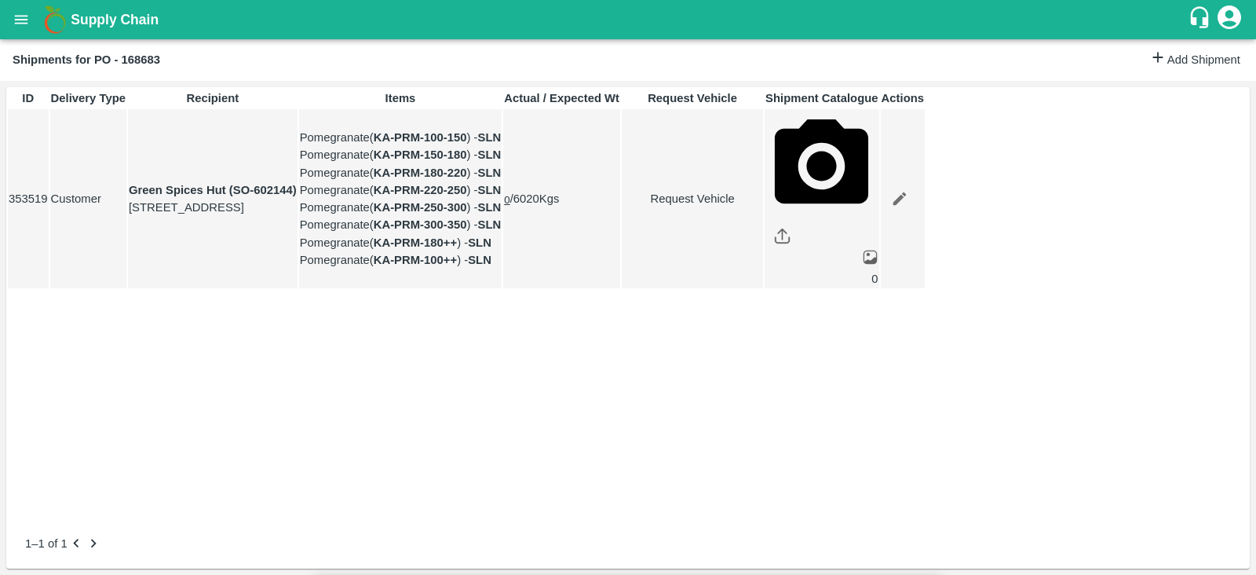
click at [836, 103] on body "Supply Chain Shipments for PO - 168683 Add Shipment ID Delivery Type Recipient …" at bounding box center [628, 287] width 1256 height 575
click at [793, 152] on div "Normal" at bounding box center [770, 153] width 46 height 17
type input "1"
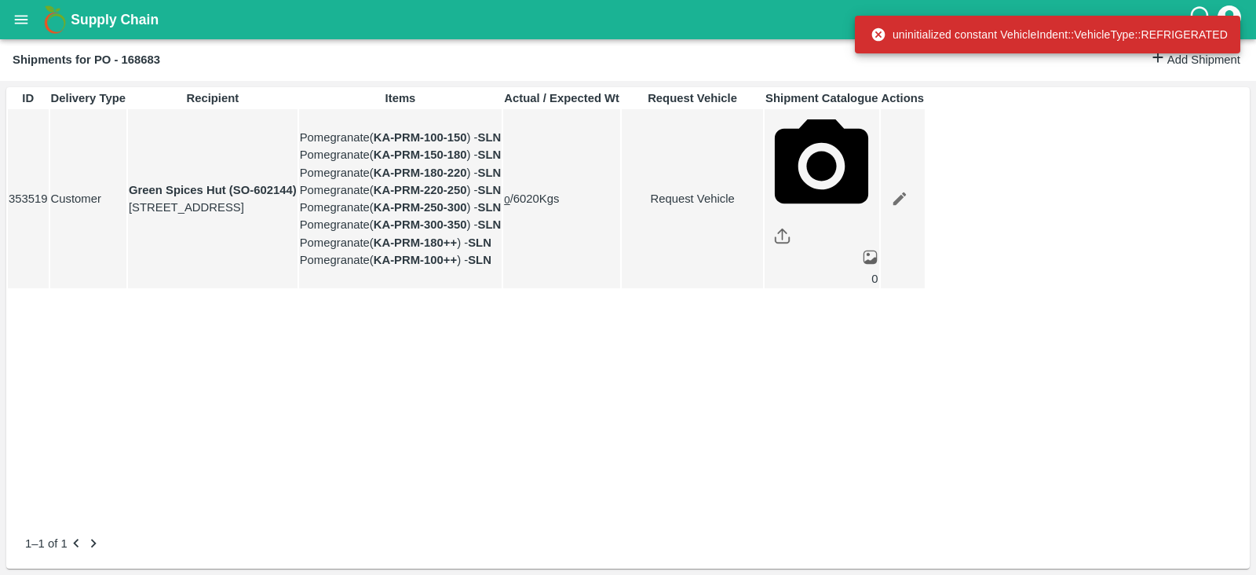
click at [762, 207] on link "Request Vehicle" at bounding box center [692, 198] width 140 height 17
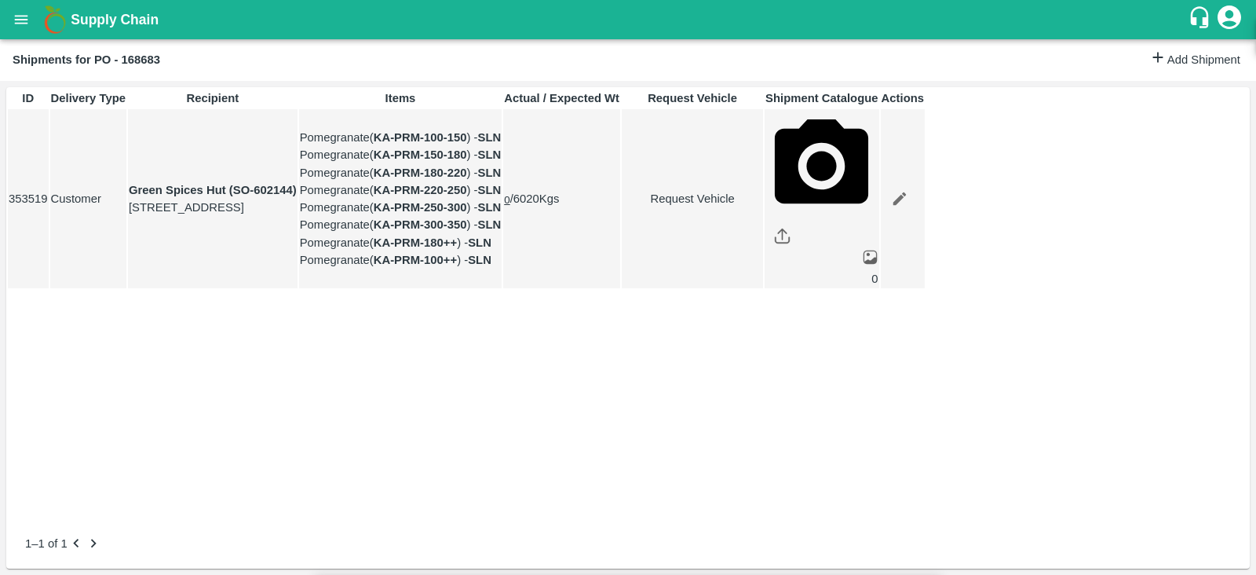
type input "1"
type input "11/08/2025 01:00 PM"
drag, startPoint x: 665, startPoint y: 257, endPoint x: 665, endPoint y: 276, distance: 18.8
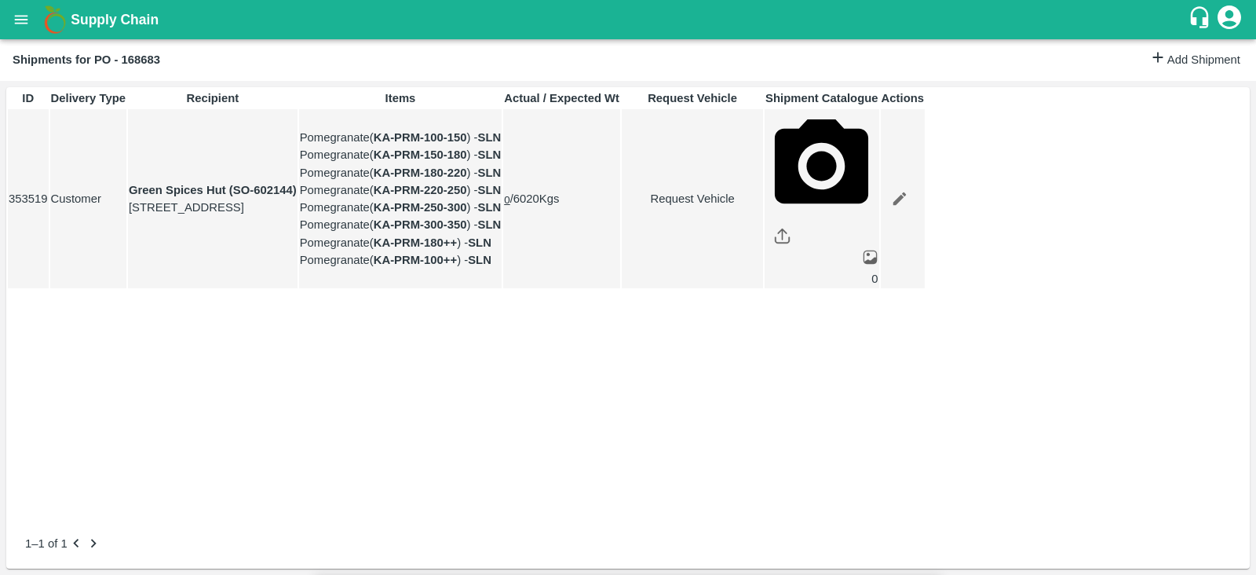
type input "12/08/2025 01:05 PM"
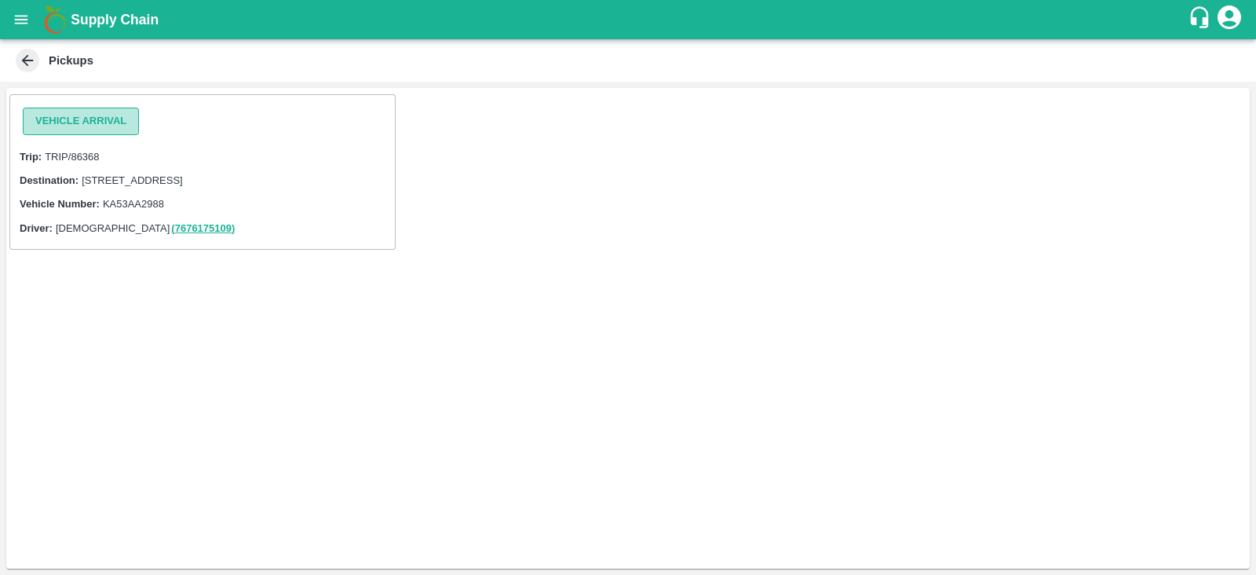
click at [75, 124] on button "Vehicle Arrival" at bounding box center [81, 121] width 116 height 27
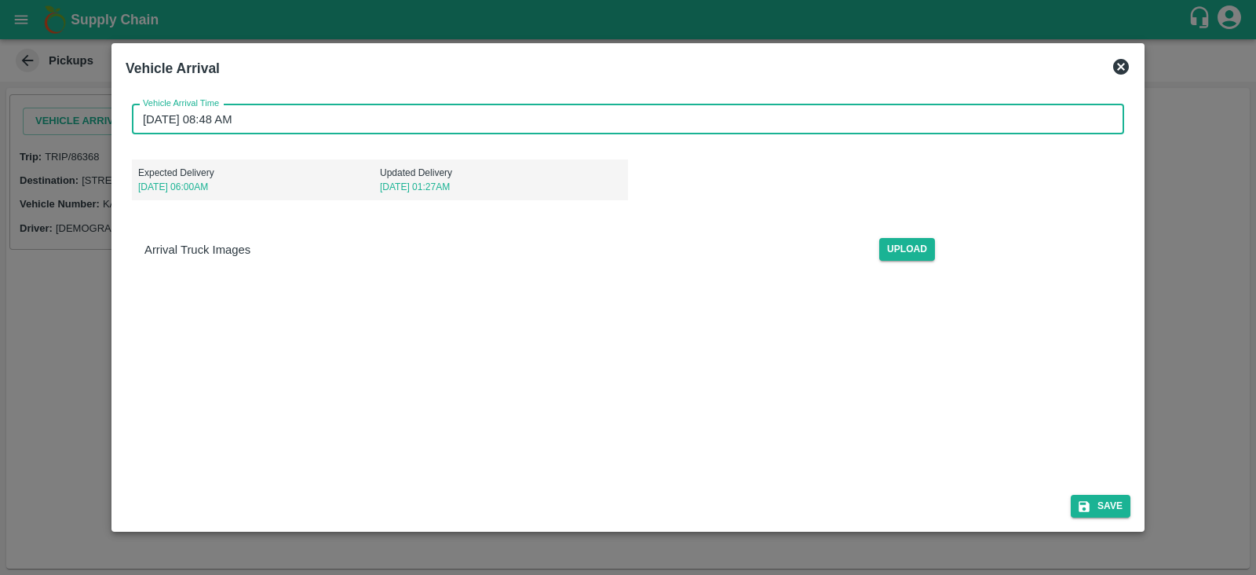
click at [190, 113] on input "[DATE] 08:48 AM" at bounding box center [622, 119] width 981 height 30
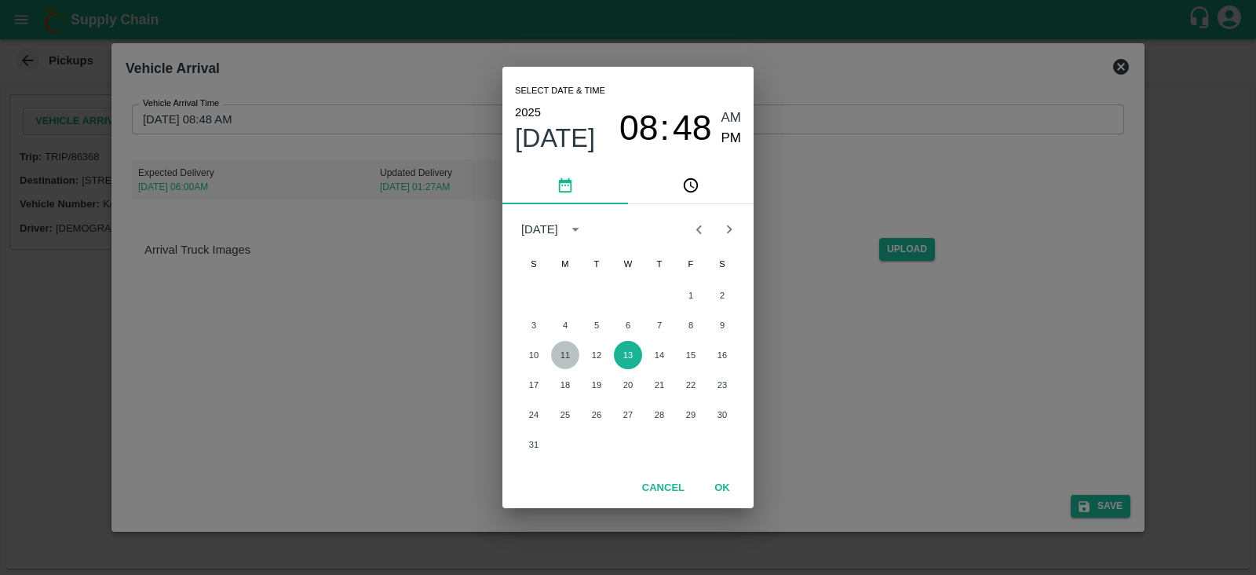
click at [570, 352] on button "11" at bounding box center [565, 355] width 28 height 28
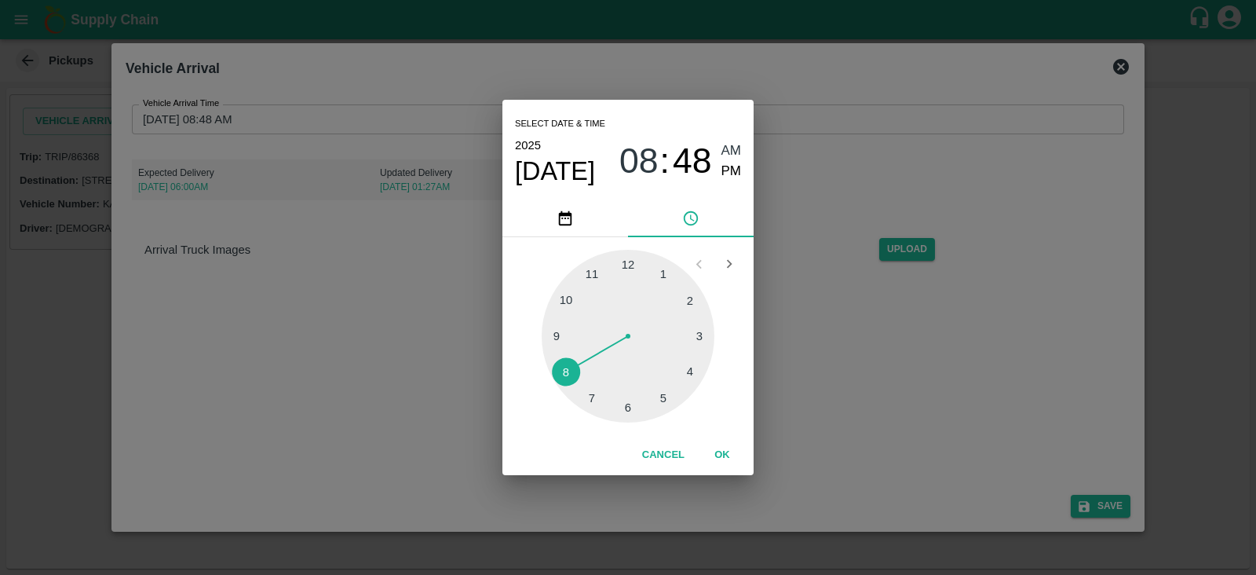
click at [626, 400] on div at bounding box center [628, 336] width 173 height 173
click at [733, 174] on span "PM" at bounding box center [731, 171] width 20 height 21
type input "[DATE] 06:48 PM"
click at [722, 454] on button "OK" at bounding box center [722, 454] width 50 height 27
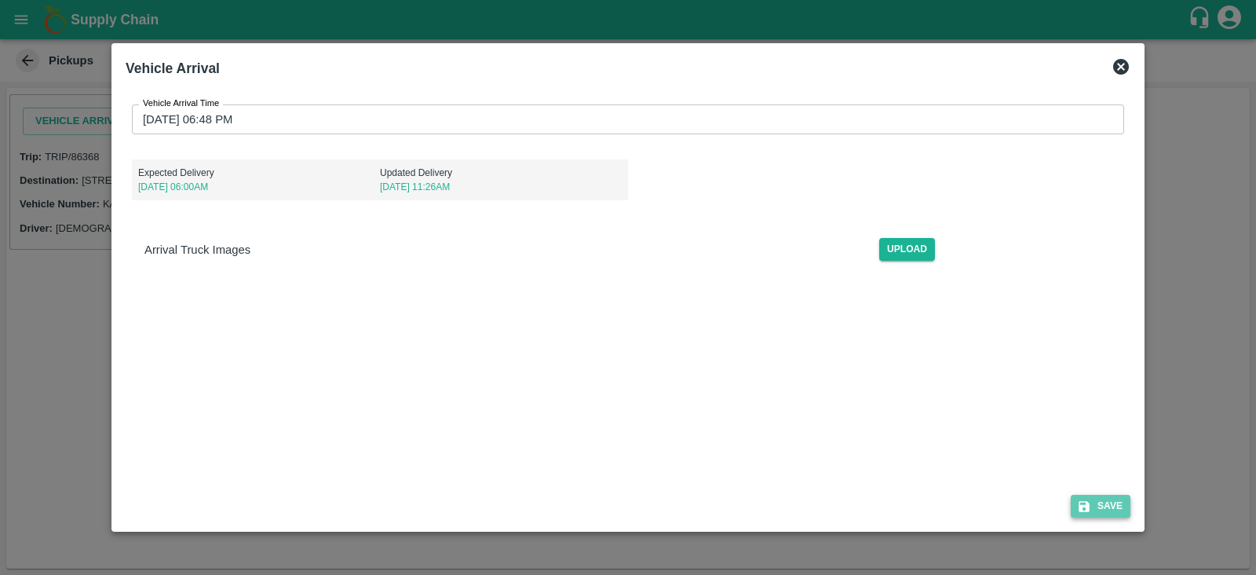
click at [1104, 512] on button "Save" at bounding box center [1101, 506] width 60 height 23
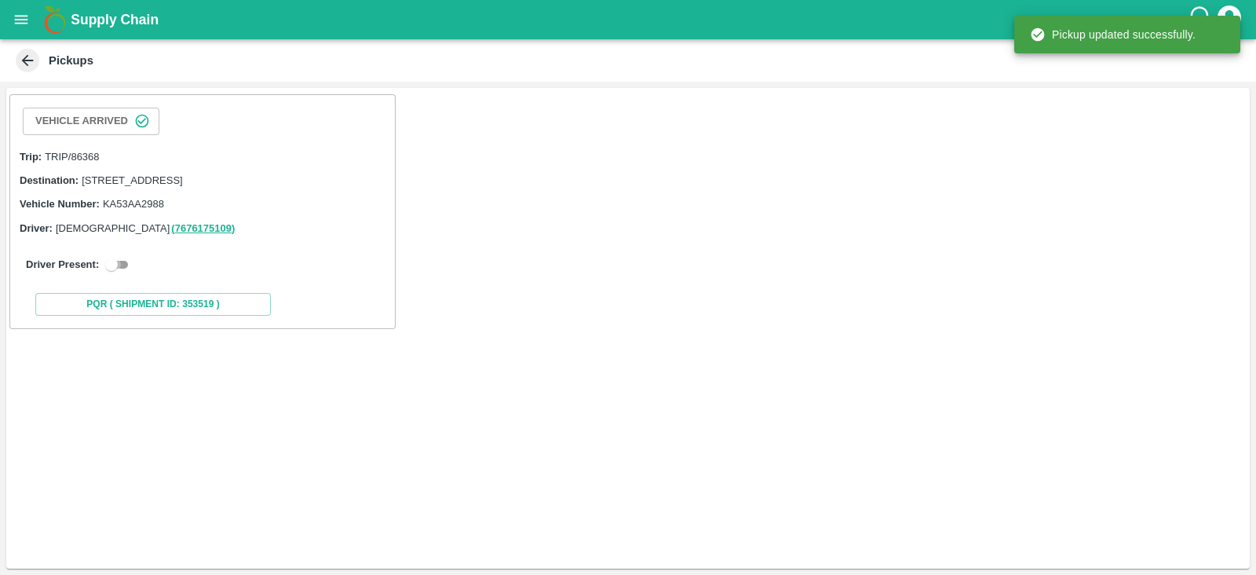
click at [122, 274] on input "checkbox" at bounding box center [111, 264] width 57 height 19
checkbox input "true"
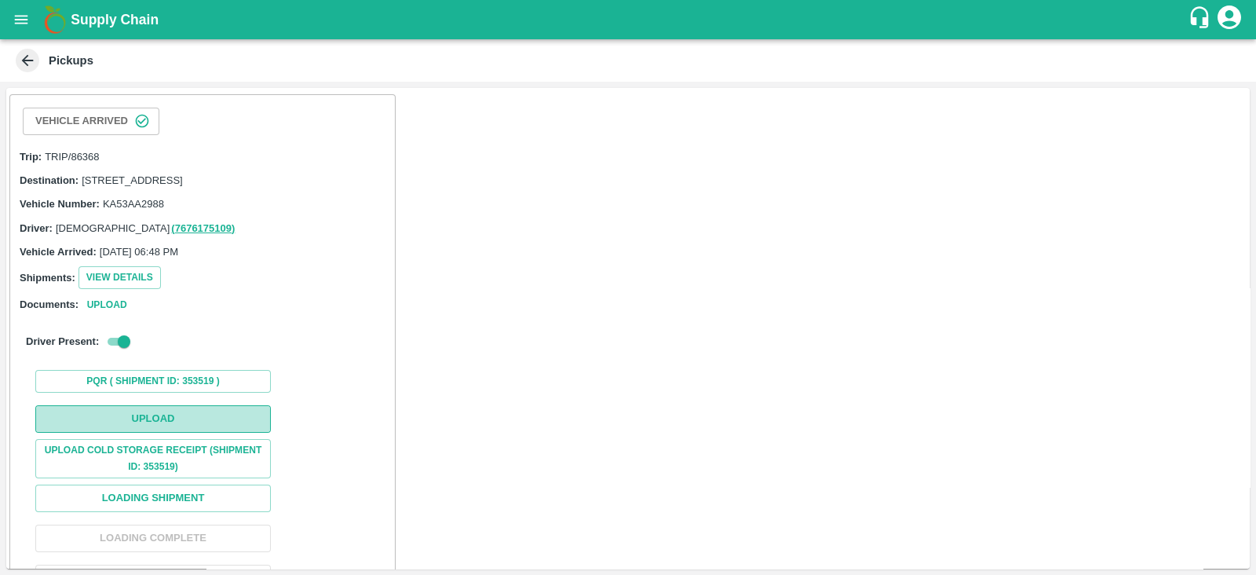
click at [221, 433] on button "Upload" at bounding box center [152, 418] width 235 height 27
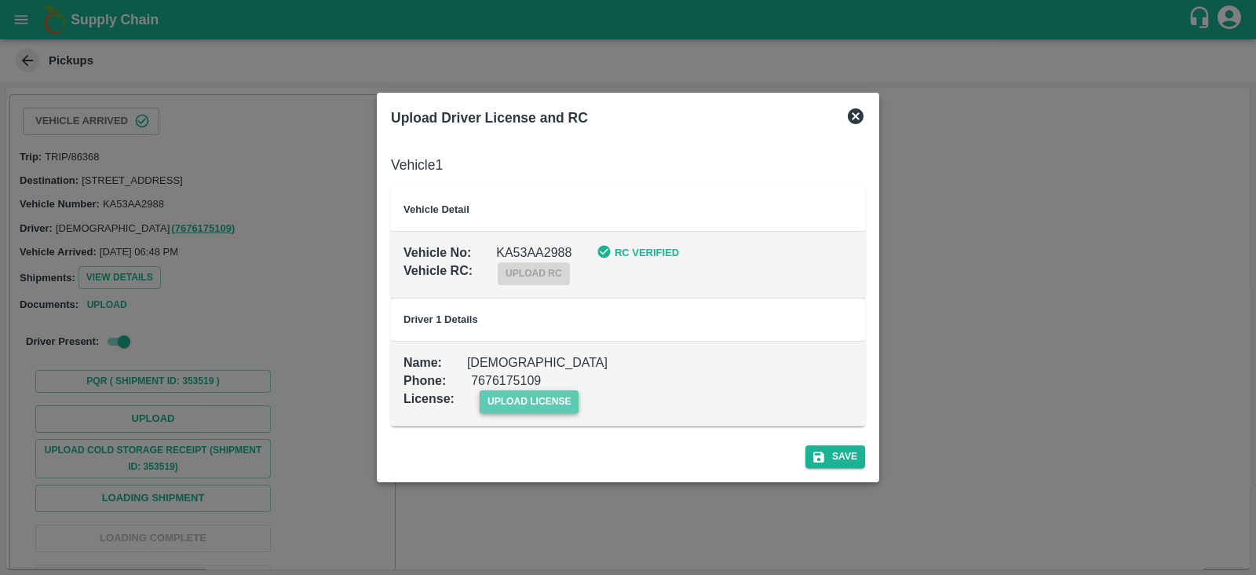
click at [515, 406] on span "upload license" at bounding box center [530, 401] width 100 height 23
click at [0, 0] on input "upload license" at bounding box center [0, 0] width 0 height 0
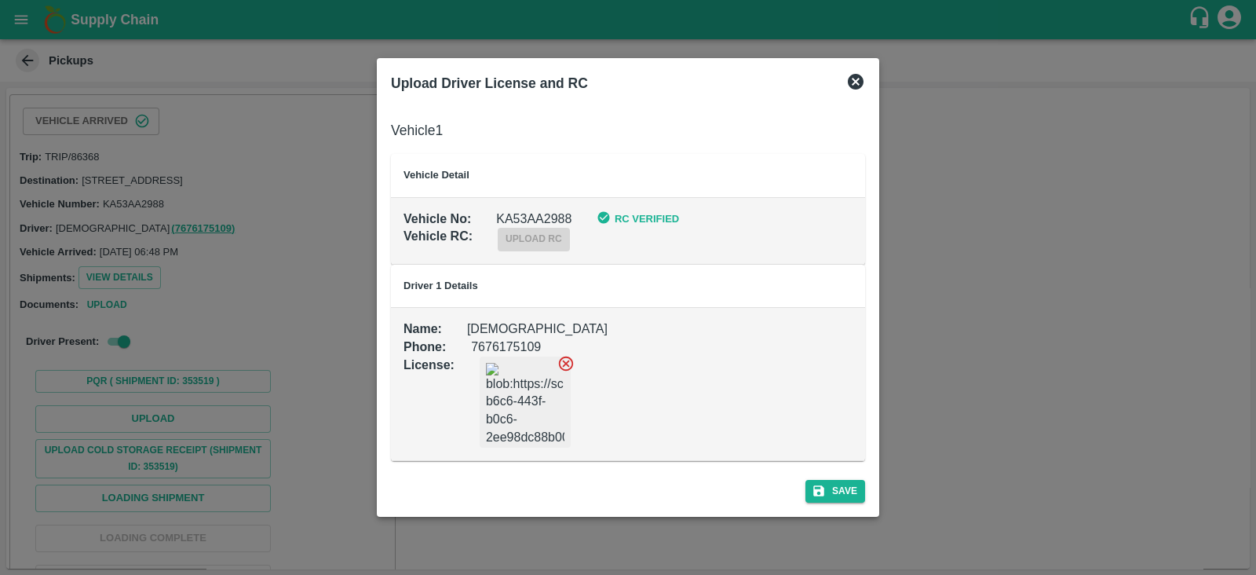
click at [562, 364] on icon at bounding box center [565, 363] width 17 height 17
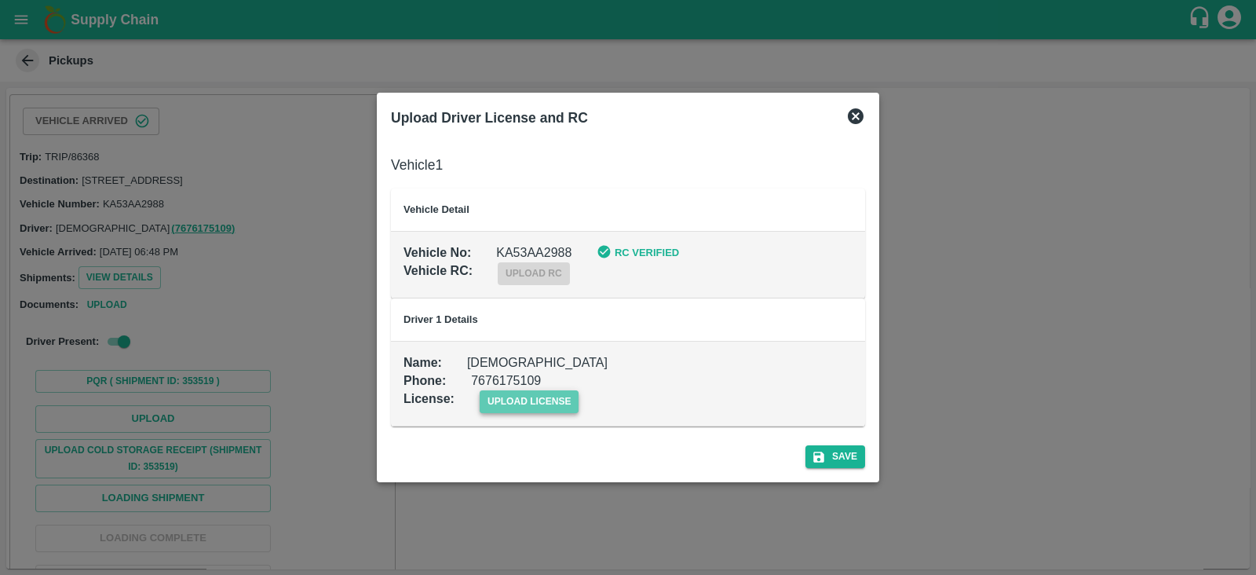
click at [553, 403] on span "upload license" at bounding box center [530, 401] width 100 height 23
click at [0, 0] on input "upload license" at bounding box center [0, 0] width 0 height 0
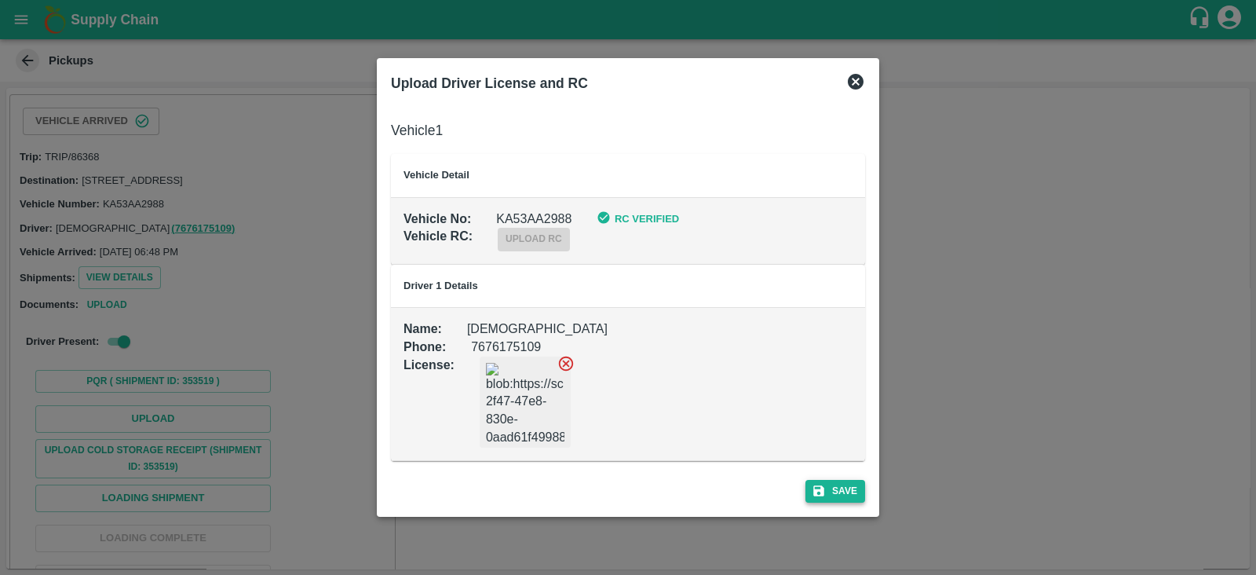
click at [836, 486] on button "Save" at bounding box center [835, 491] width 60 height 23
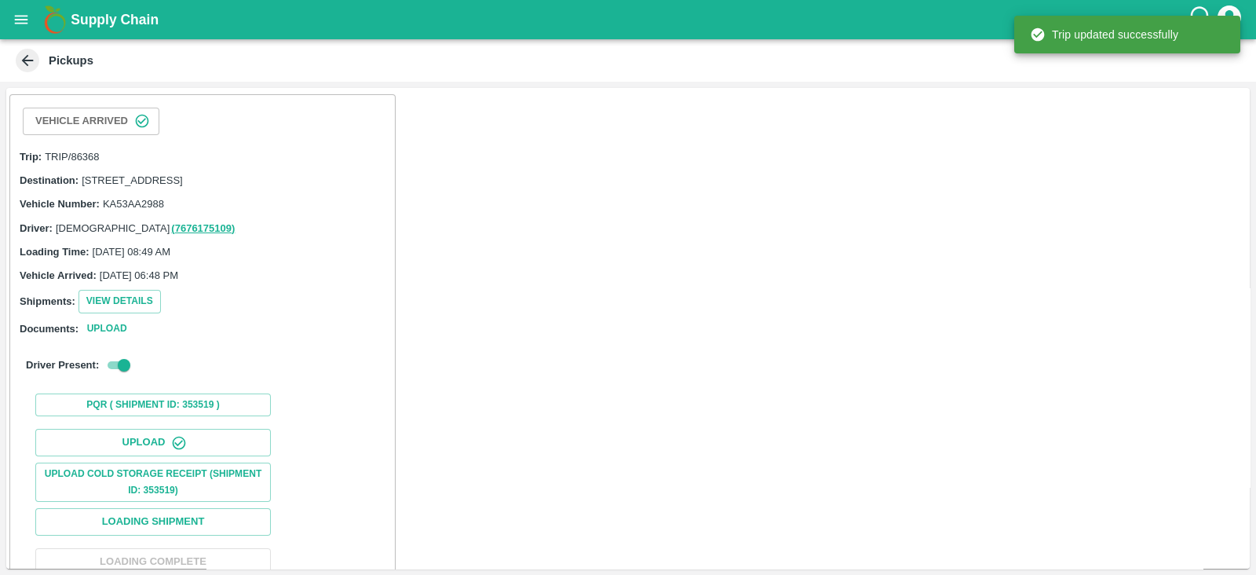
scroll to position [160, 0]
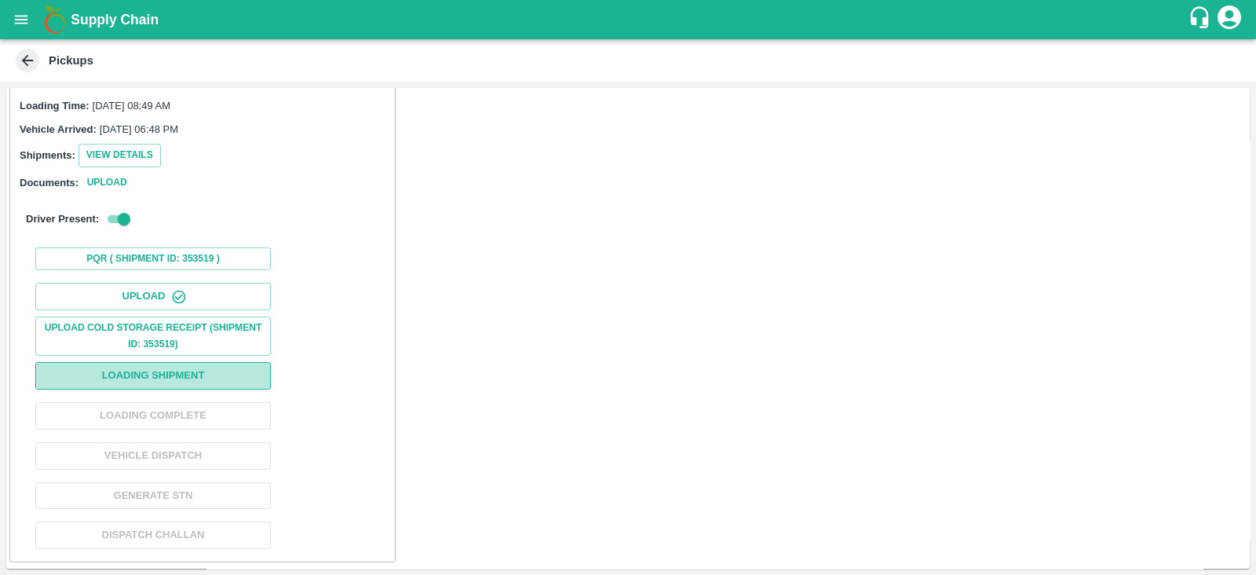
click at [214, 374] on button "Loading Shipment" at bounding box center [152, 375] width 235 height 27
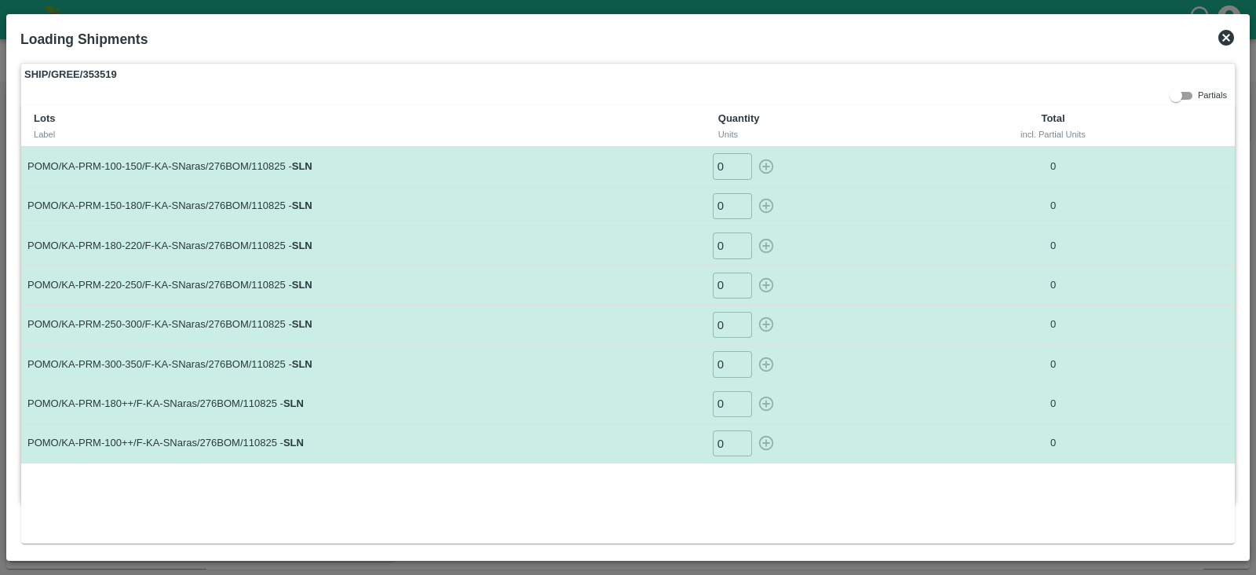
click at [732, 167] on input "0" at bounding box center [732, 166] width 39 height 26
type input "116"
click at [732, 167] on input "0" at bounding box center [732, 166] width 39 height 26
click at [768, 166] on icon "button" at bounding box center [766, 166] width 15 height 15
type input "0"
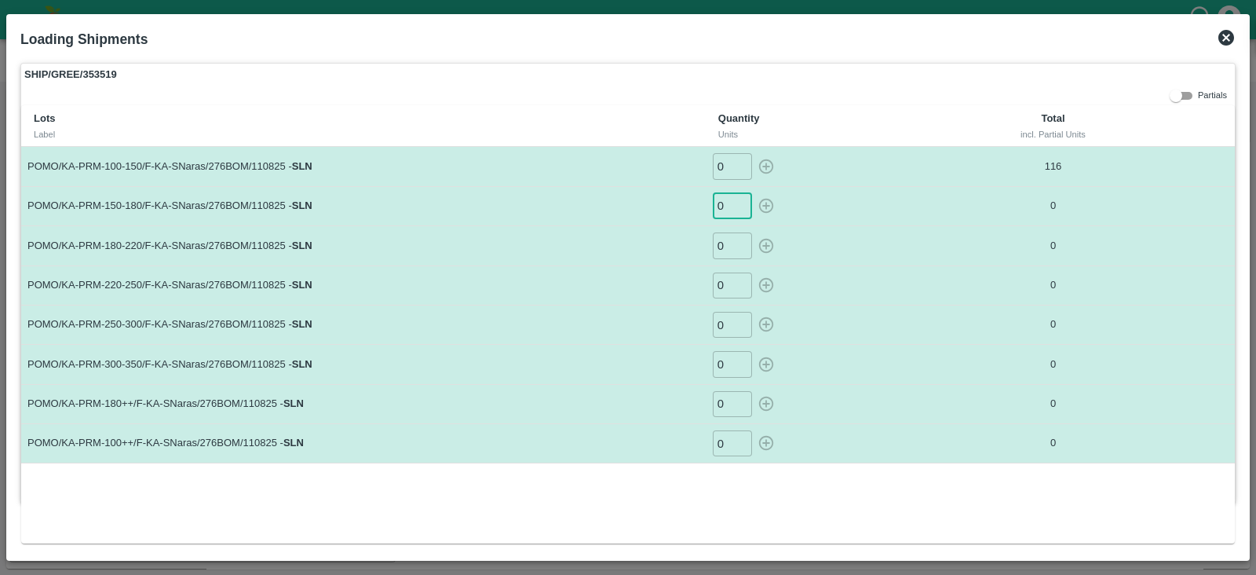
click at [734, 206] on input "0" at bounding box center [732, 206] width 39 height 26
click at [761, 206] on icon "button" at bounding box center [765, 205] width 17 height 17
type input "0"
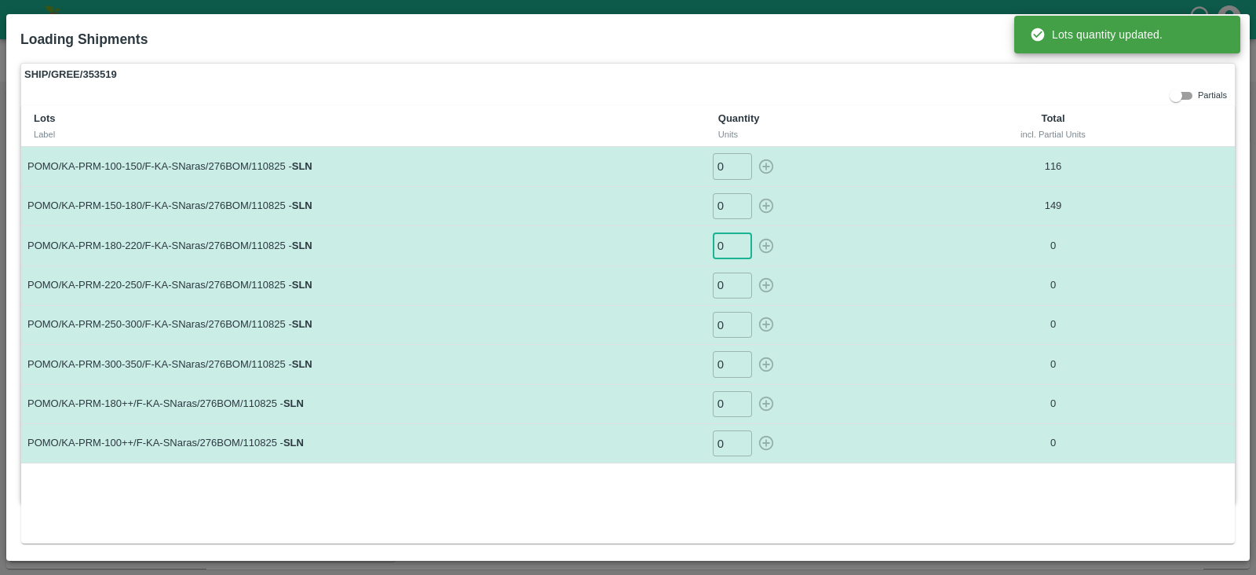
click at [730, 243] on input "0" at bounding box center [732, 245] width 39 height 26
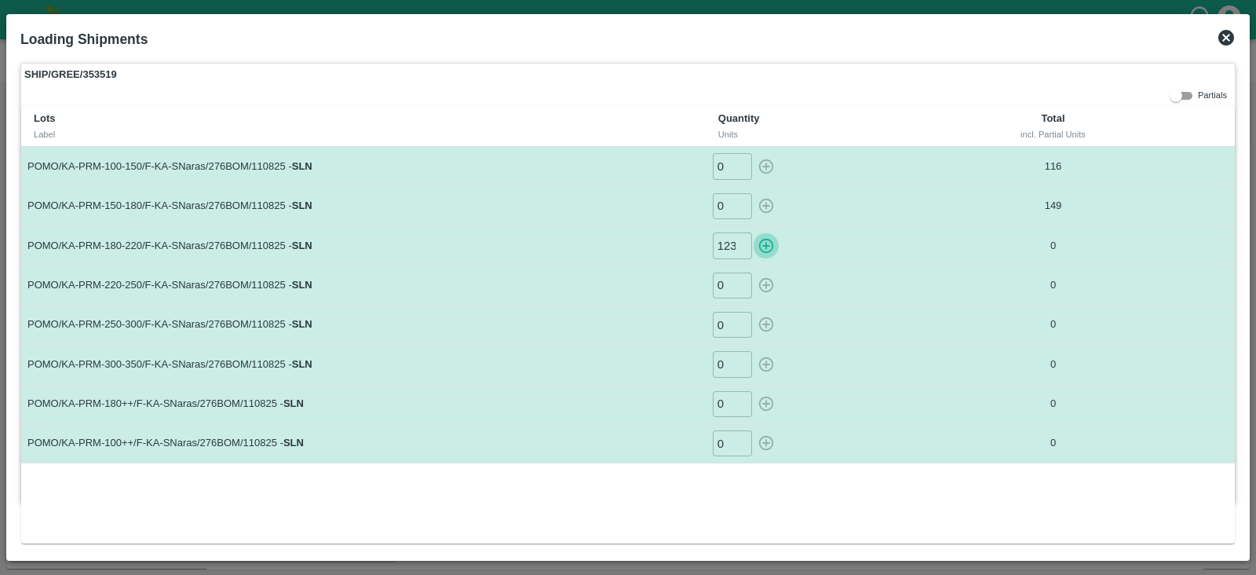
click at [772, 245] on icon "button" at bounding box center [765, 245] width 17 height 17
type input "0"
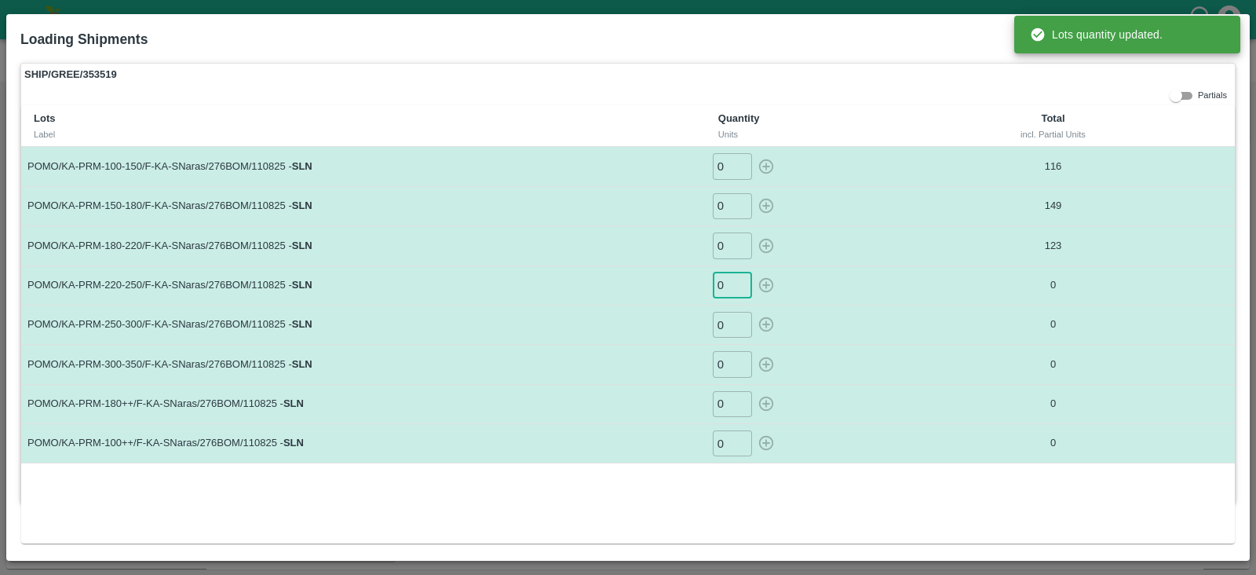
click at [730, 278] on input "0" at bounding box center [732, 285] width 39 height 26
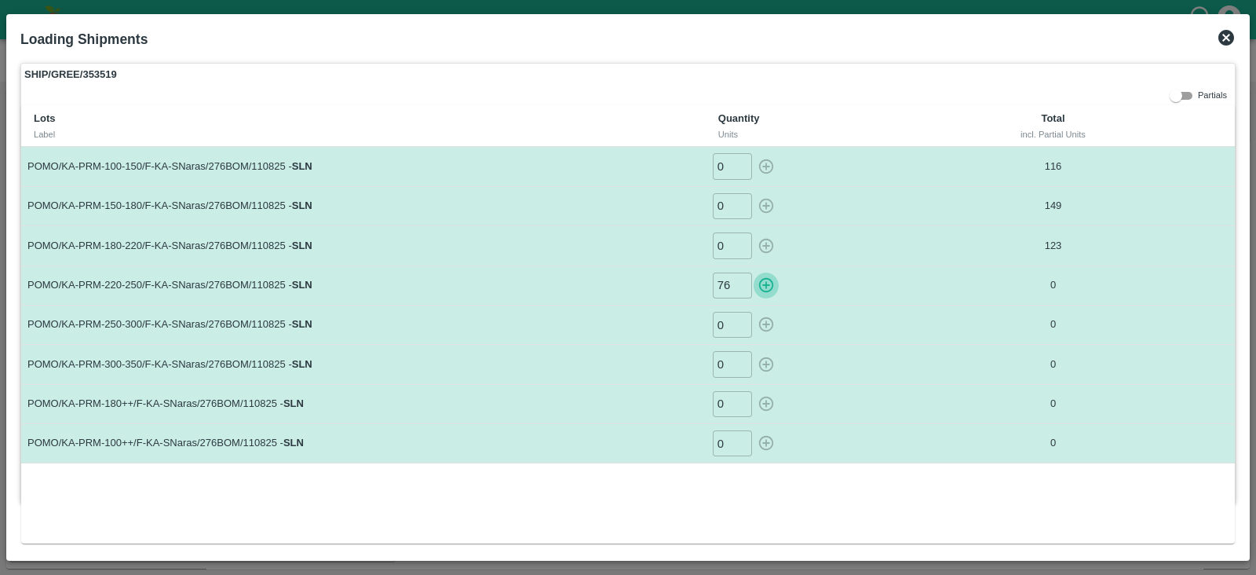
click at [769, 283] on icon "button" at bounding box center [765, 284] width 17 height 17
type input "0"
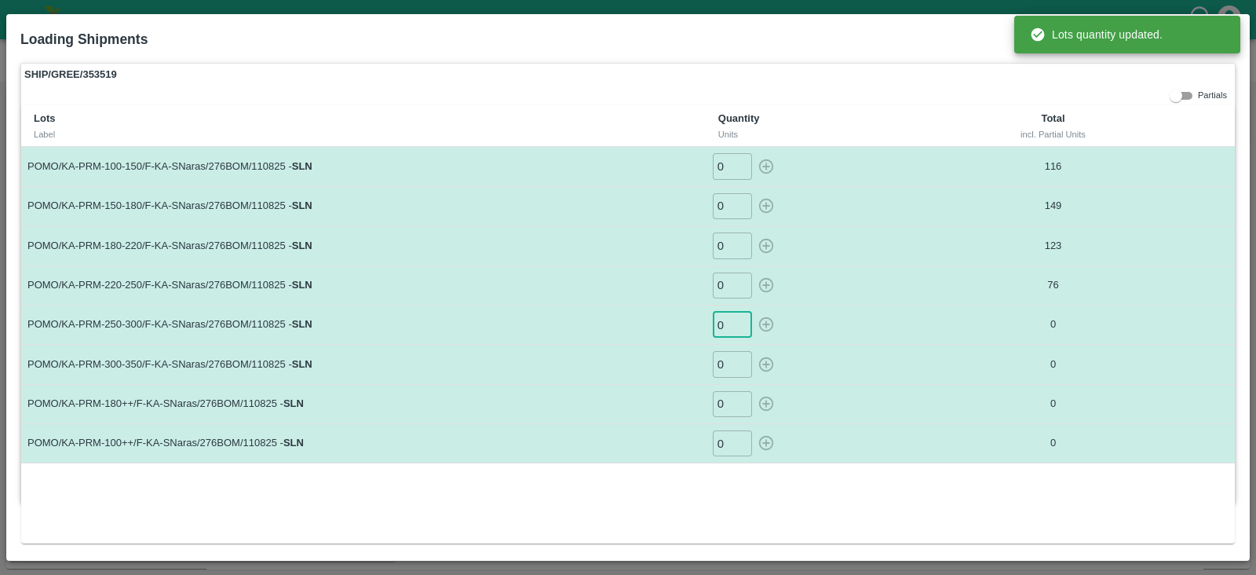
click at [733, 317] on input "0" at bounding box center [732, 325] width 39 height 26
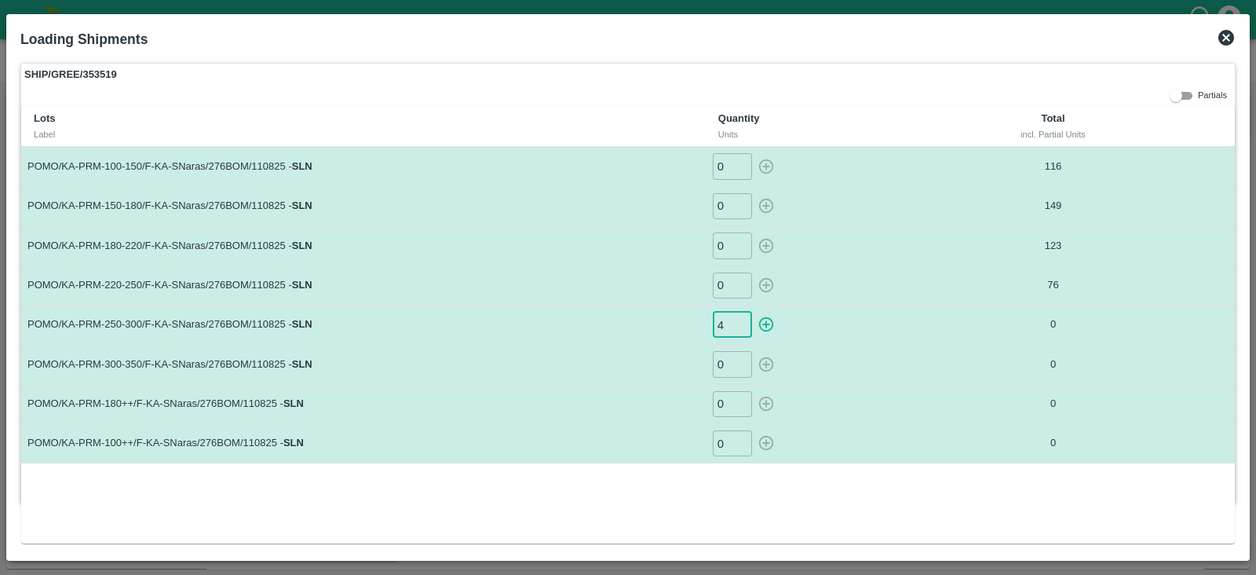
type input "45"
click at [733, 317] on input "0" at bounding box center [732, 325] width 39 height 26
click at [768, 320] on icon "button" at bounding box center [765, 324] width 17 height 17
type input "0"
click at [732, 358] on input "0" at bounding box center [732, 364] width 39 height 26
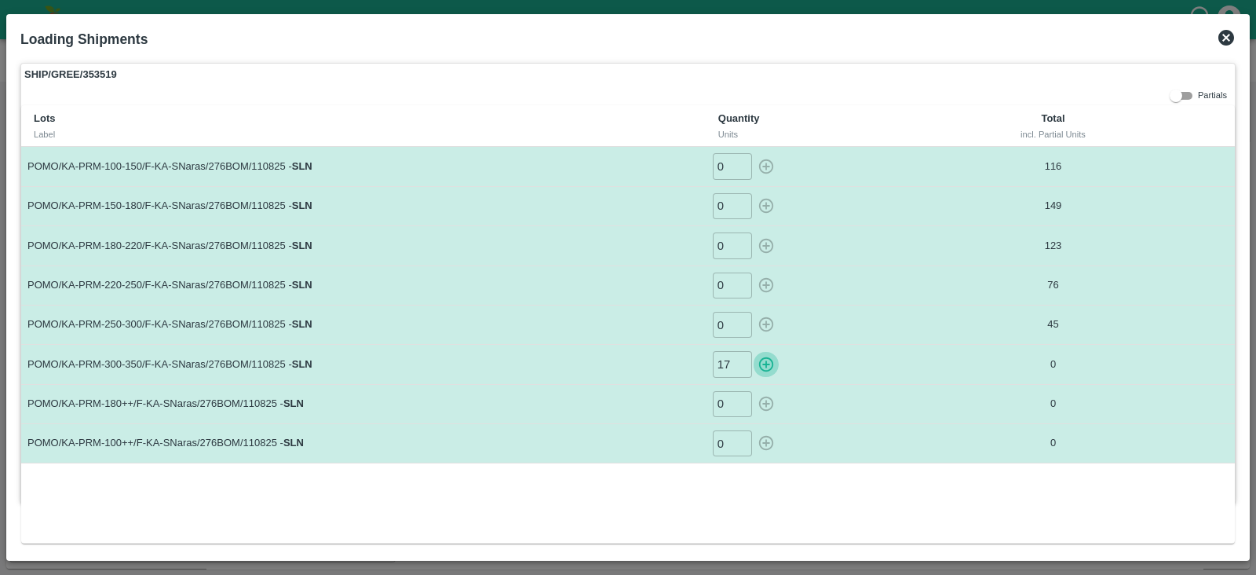
click at [771, 369] on icon "button" at bounding box center [765, 364] width 17 height 17
type input "0"
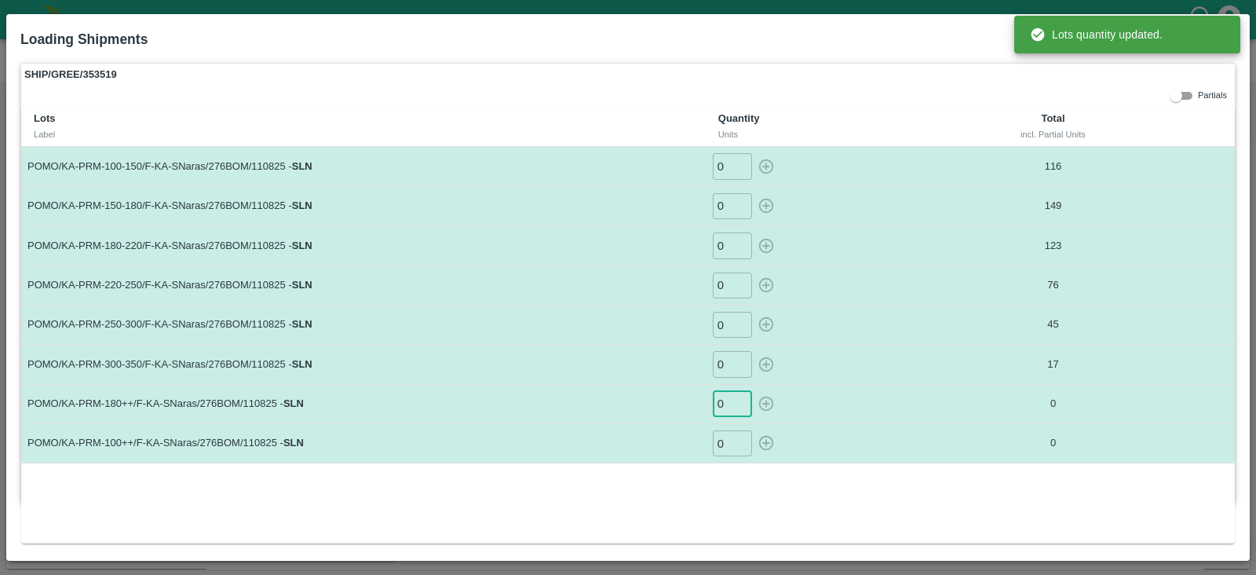
click at [728, 403] on input "0" at bounding box center [732, 404] width 39 height 26
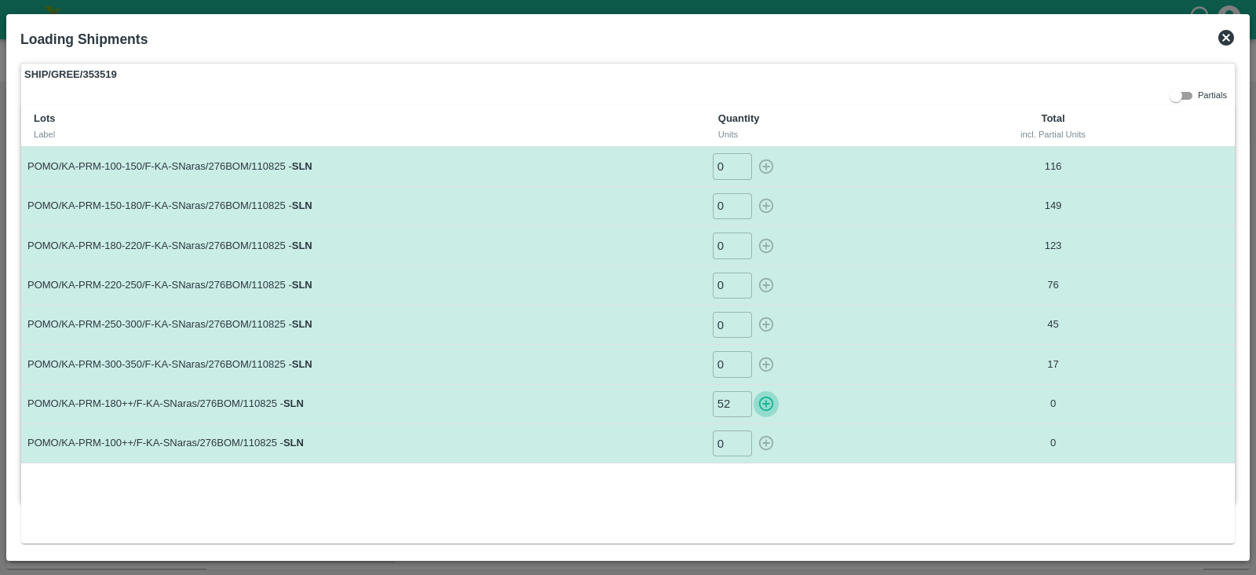
click at [761, 402] on icon "button" at bounding box center [765, 403] width 17 height 17
type input "0"
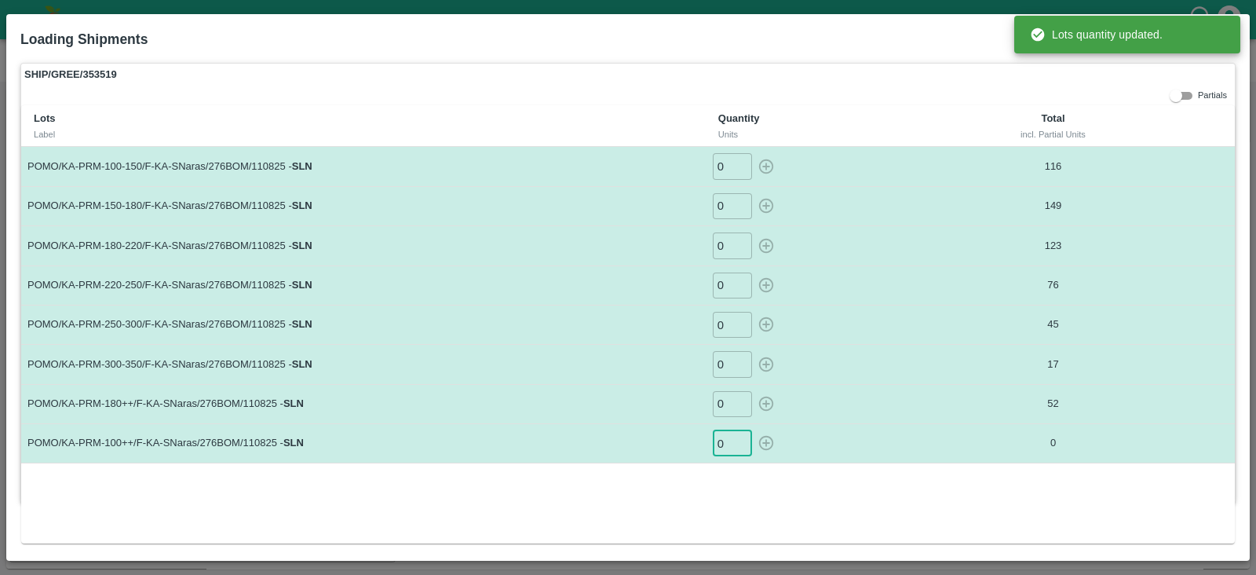
click at [720, 430] on input "0" at bounding box center [732, 443] width 39 height 26
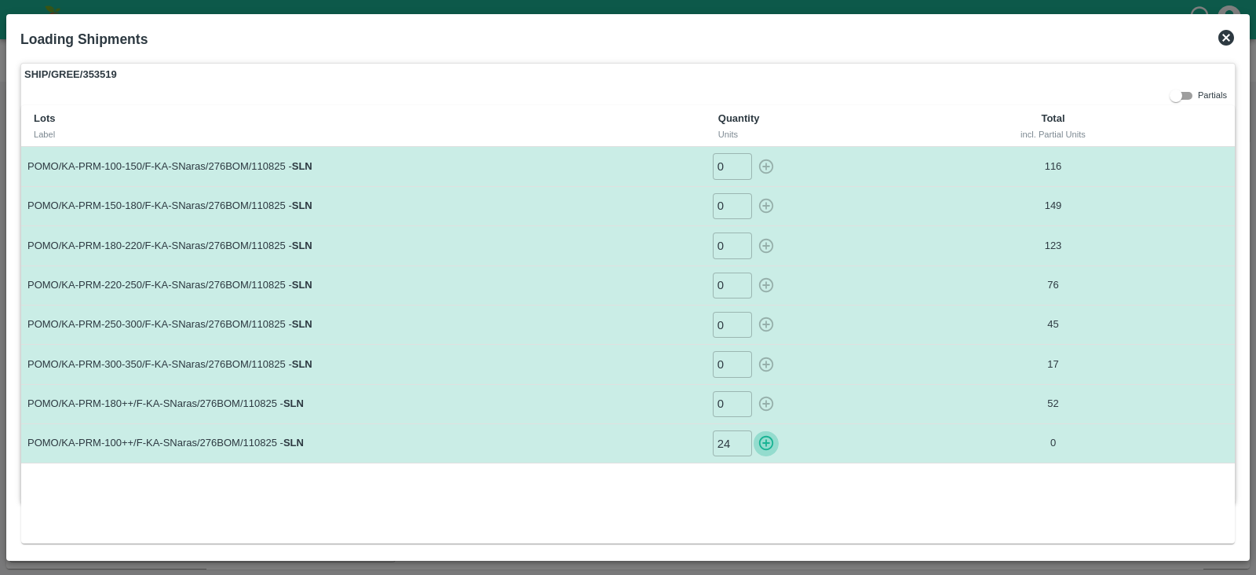
click at [765, 440] on icon "button" at bounding box center [765, 442] width 17 height 17
type input "0"
click at [1226, 39] on icon at bounding box center [1226, 38] width 16 height 16
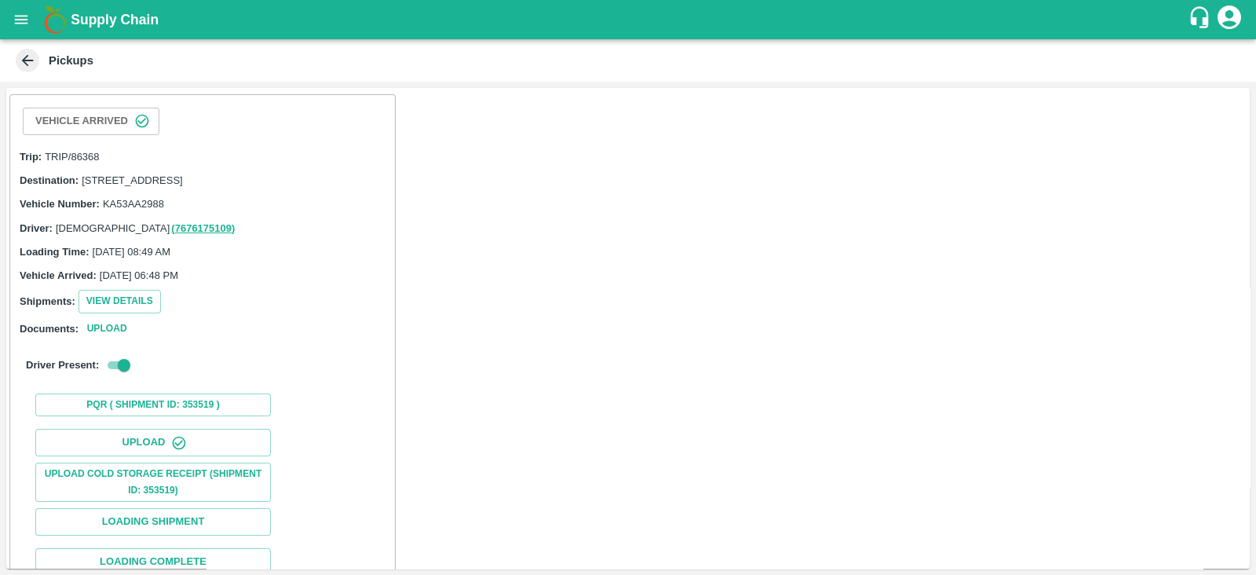
scroll to position [160, 0]
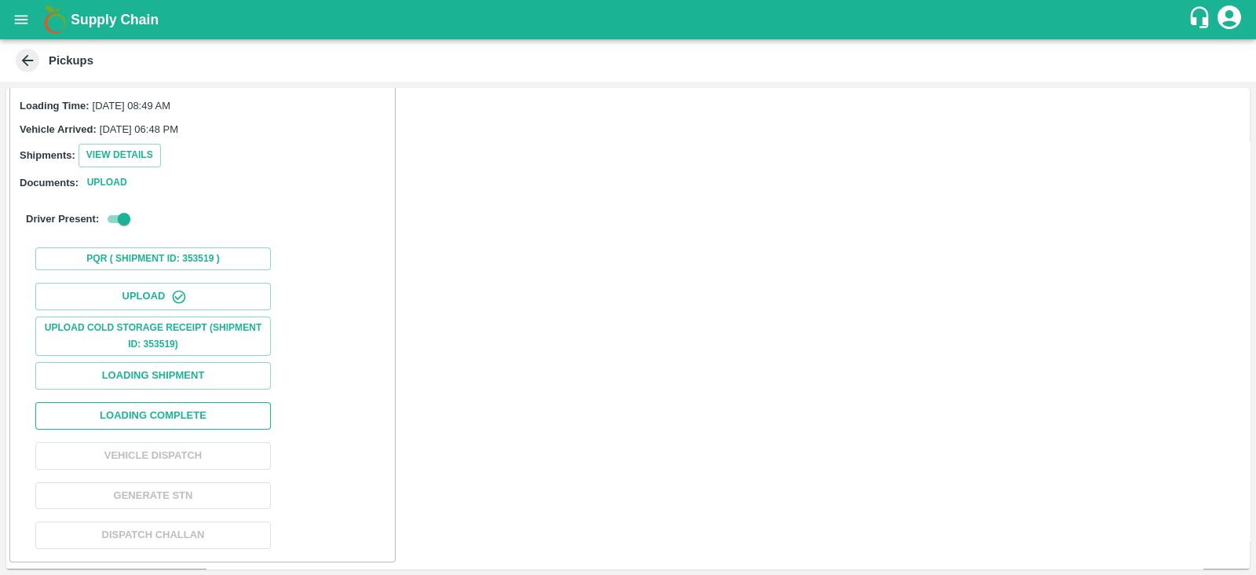
click at [186, 421] on button "Loading Complete" at bounding box center [152, 415] width 235 height 27
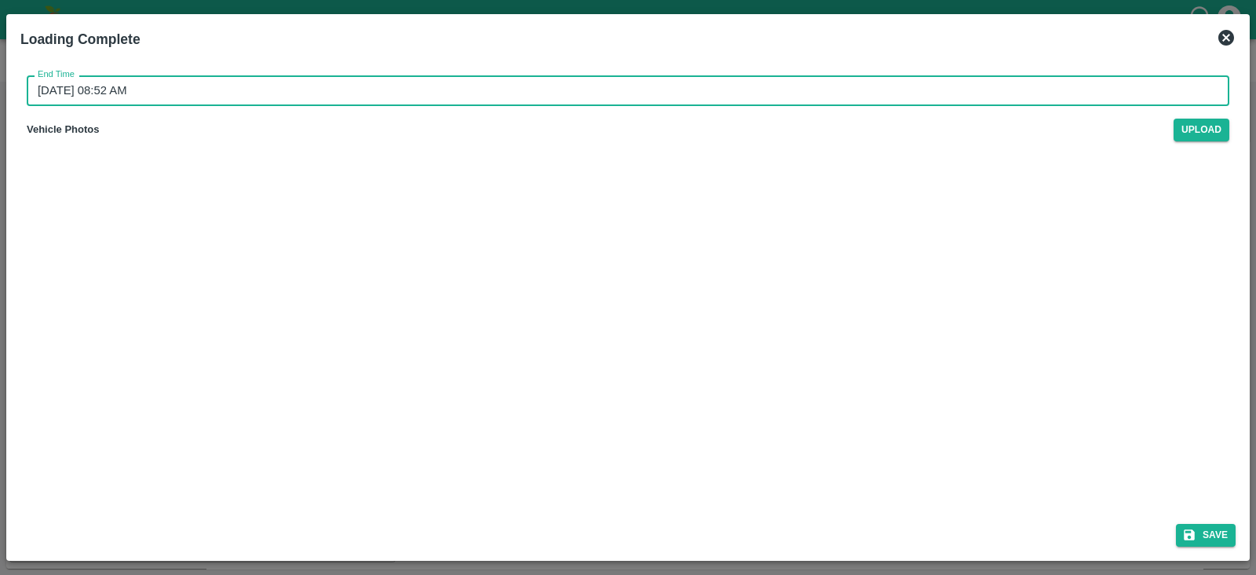
click at [232, 96] on input "[DATE] 08:52 AM" at bounding box center [623, 90] width 1192 height 30
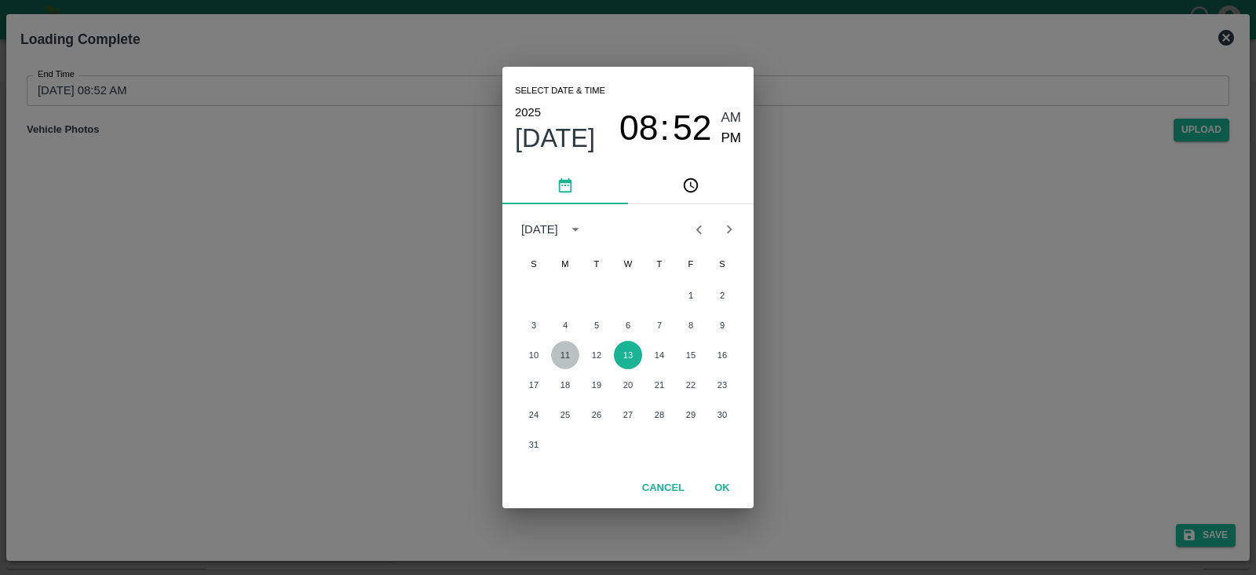
click at [563, 351] on button "11" at bounding box center [565, 355] width 28 height 28
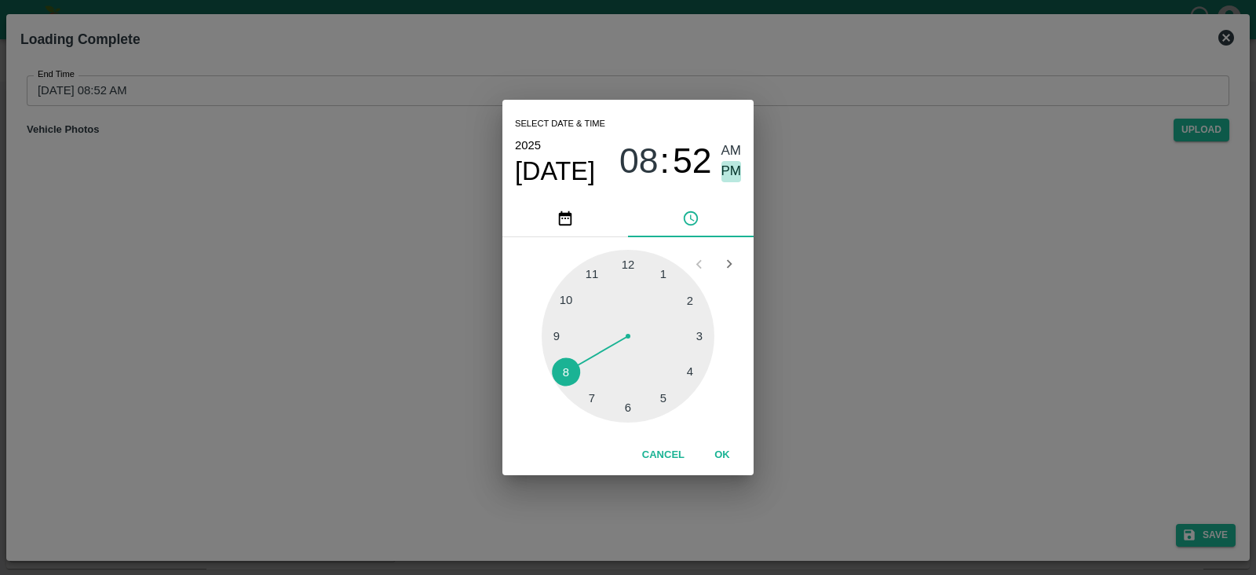
click at [725, 170] on span "PM" at bounding box center [731, 171] width 20 height 21
click at [719, 462] on button "OK" at bounding box center [722, 454] width 50 height 27
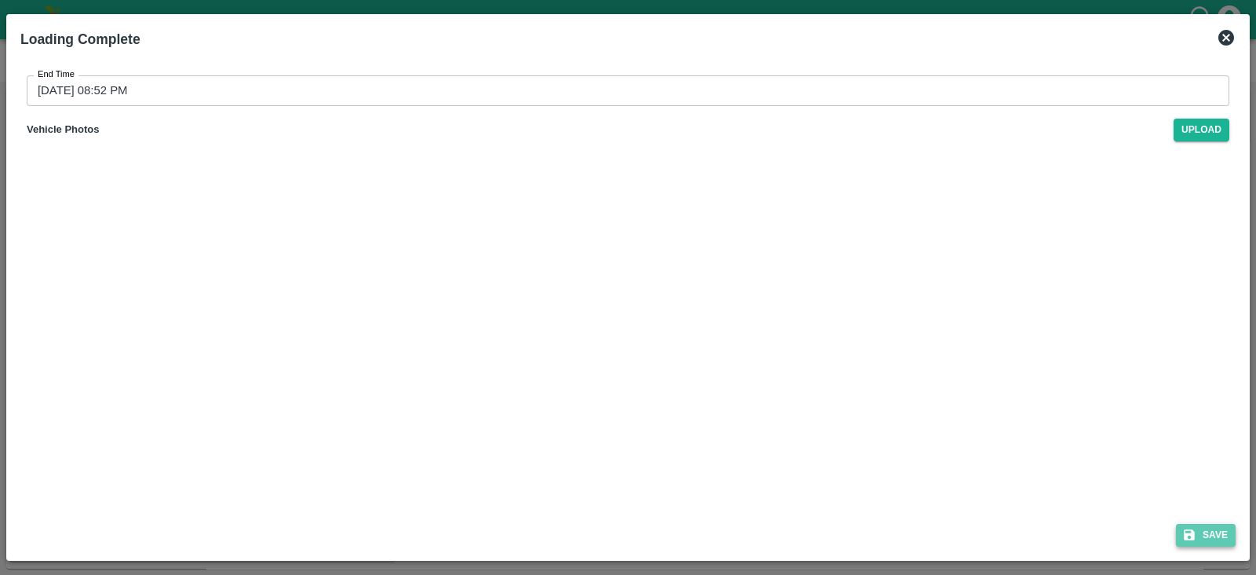
click at [1196, 537] on icon "submit" at bounding box center [1189, 535] width 14 height 14
type input "[DATE] 08:52 AM"
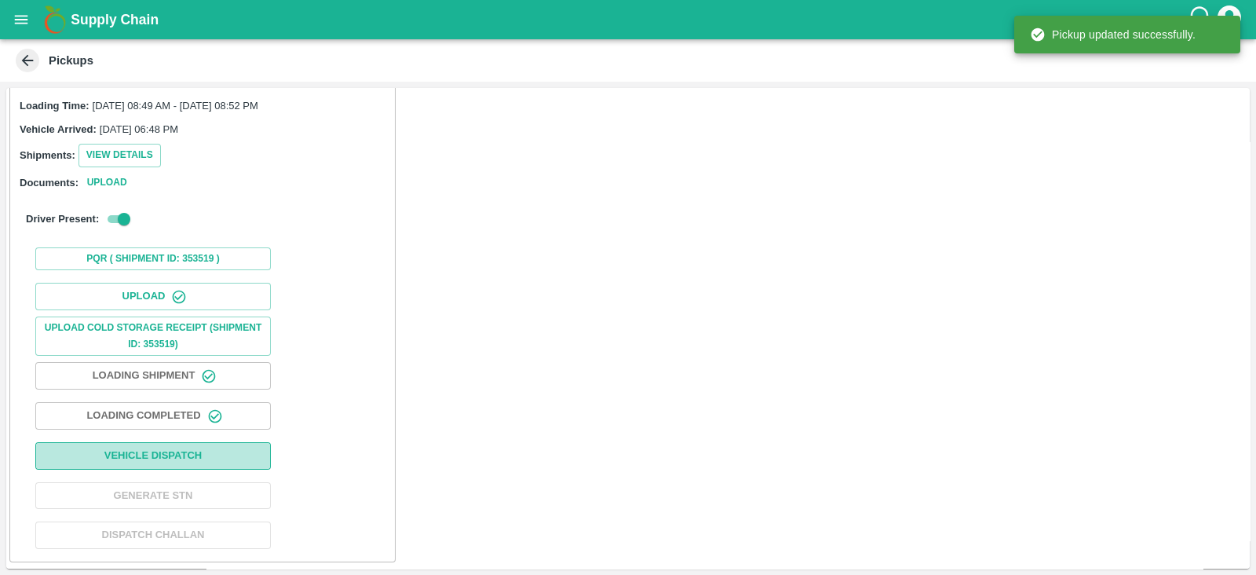
click at [191, 450] on button "Vehicle Dispatch" at bounding box center [152, 455] width 235 height 27
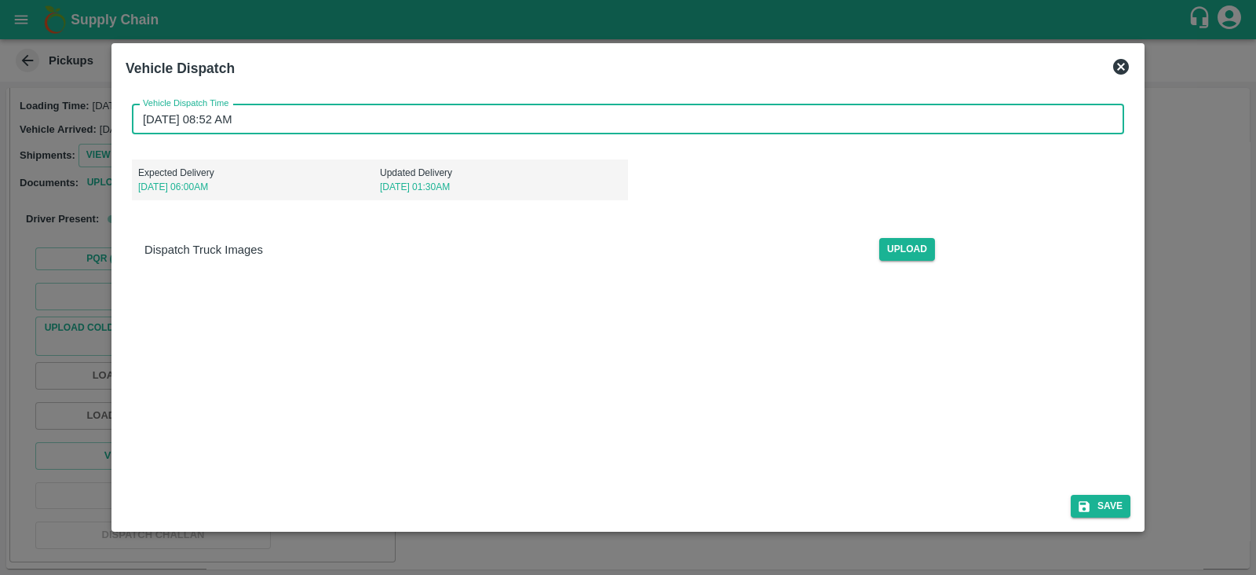
click at [212, 119] on input "[DATE] 08:52 AM" at bounding box center [622, 119] width 981 height 30
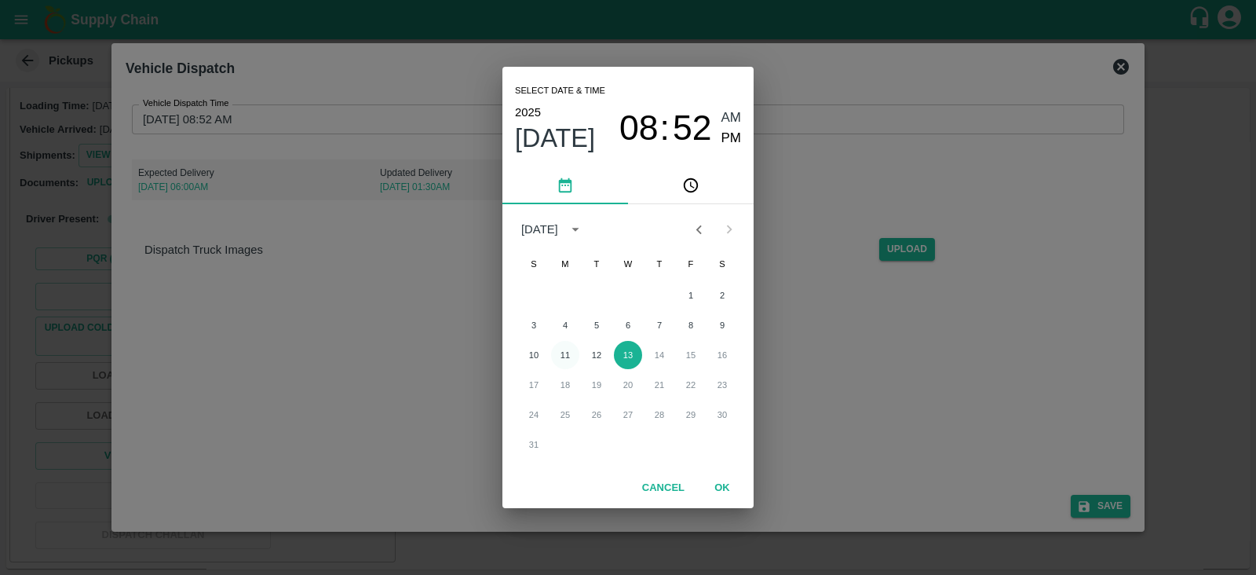
click at [565, 349] on button "11" at bounding box center [565, 355] width 28 height 28
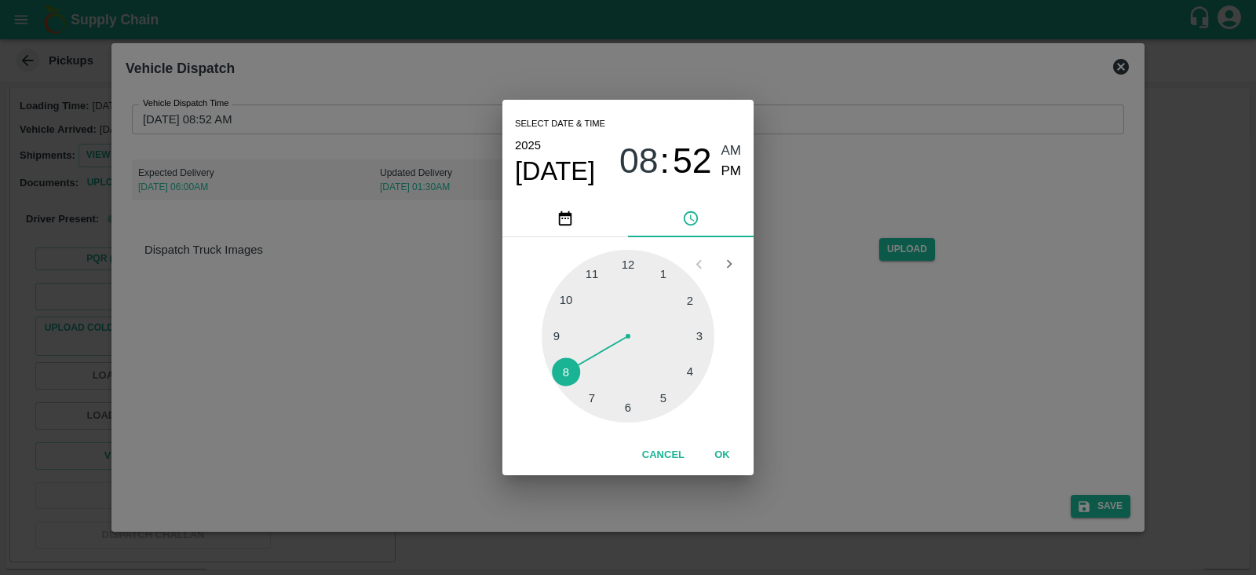
click at [572, 292] on div at bounding box center [628, 336] width 173 height 173
click at [733, 164] on span "PM" at bounding box center [731, 171] width 20 height 21
type input "[DATE] 10:52 PM"
click at [730, 458] on button "OK" at bounding box center [722, 454] width 50 height 27
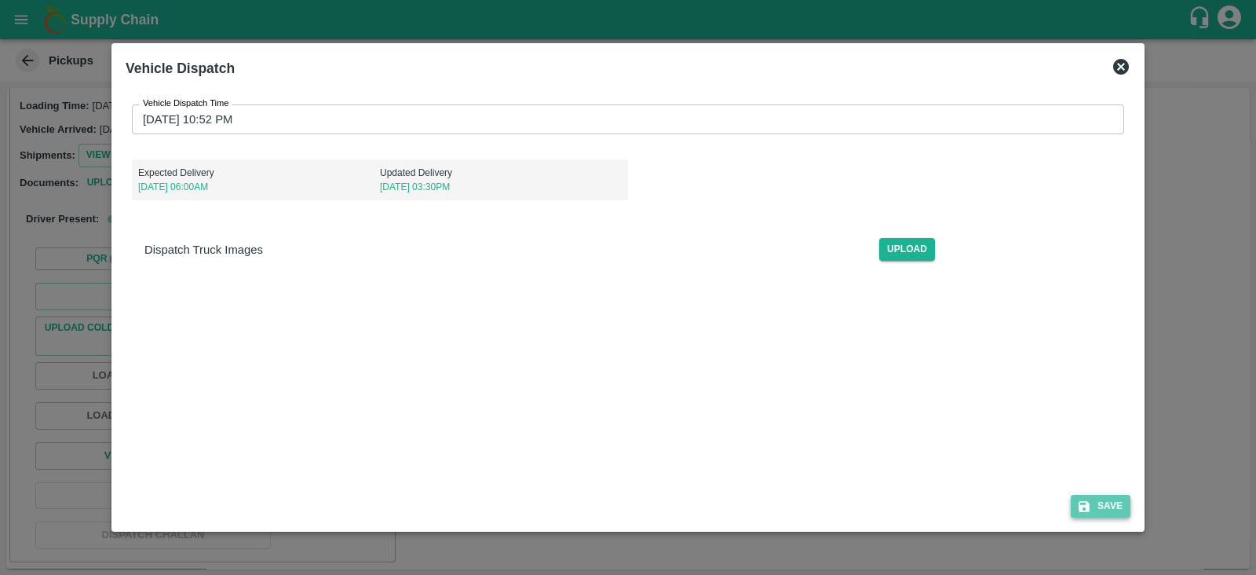
click at [1093, 499] on button "Save" at bounding box center [1101, 506] width 60 height 23
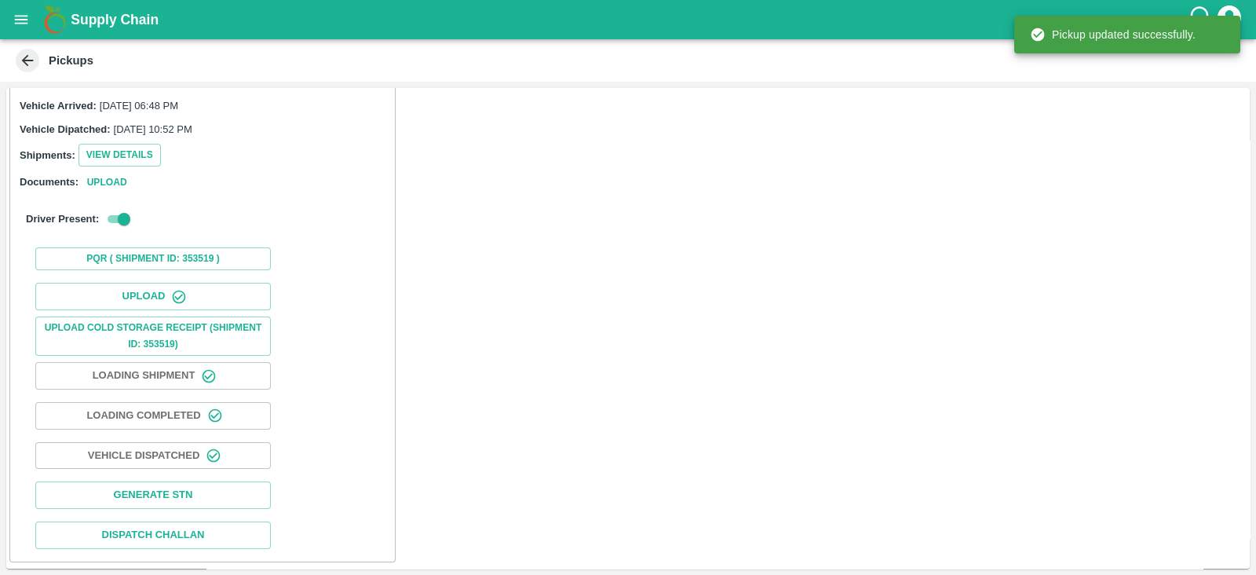
scroll to position [162, 0]
